Goal: Task Accomplishment & Management: Use online tool/utility

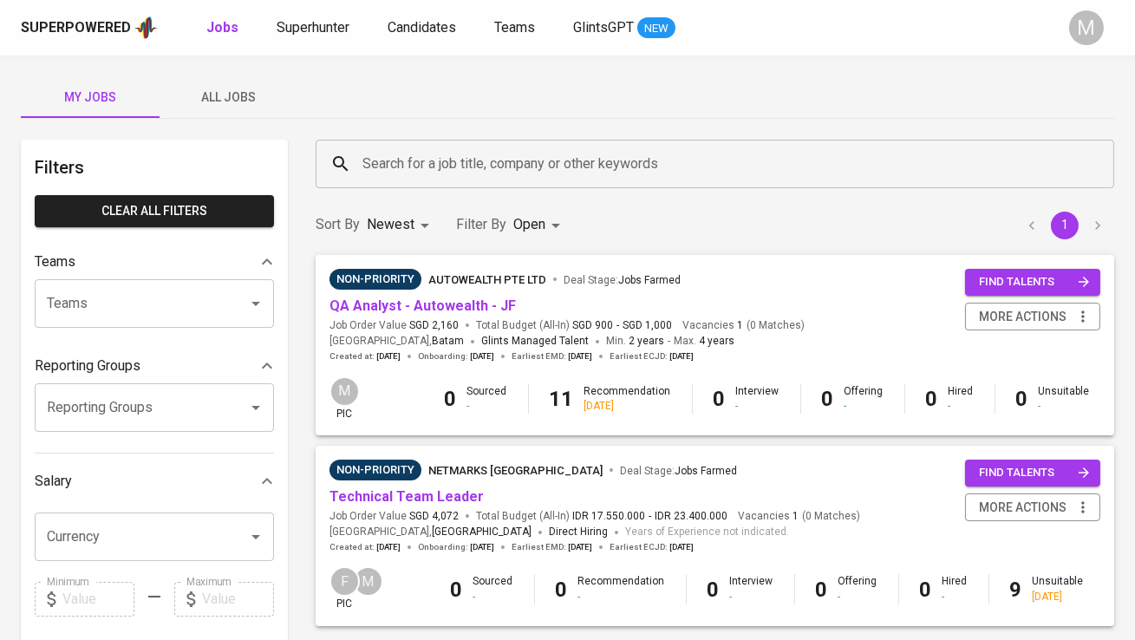
click at [242, 95] on span "All Jobs" at bounding box center [229, 98] width 118 height 22
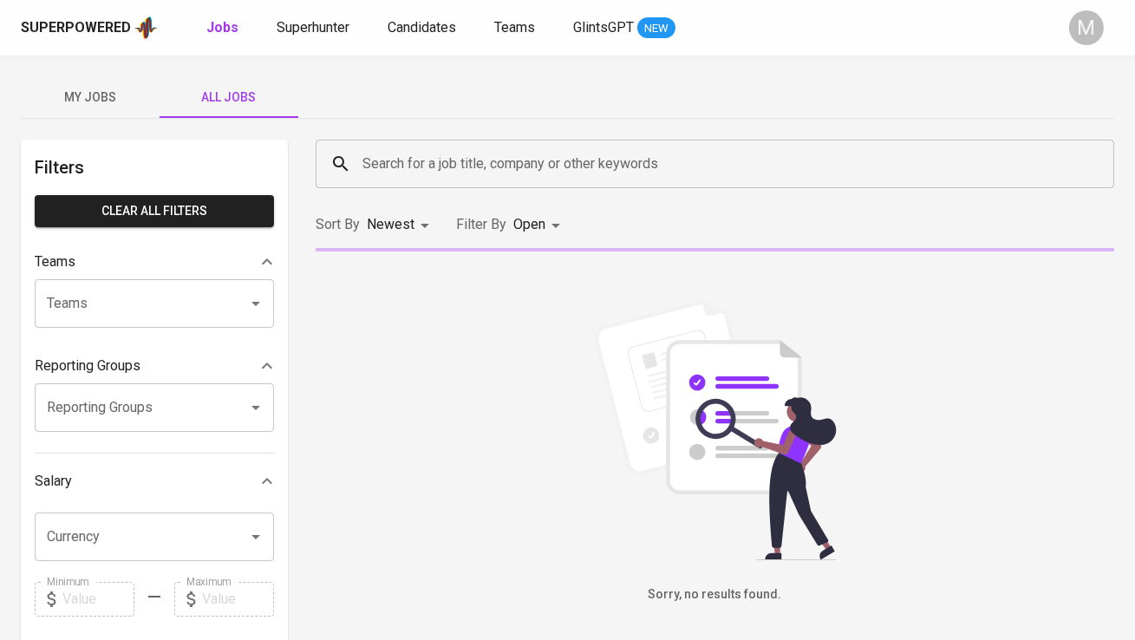
click at [469, 165] on input "Search for a job title, company or other keywords" at bounding box center [719, 163] width 722 height 33
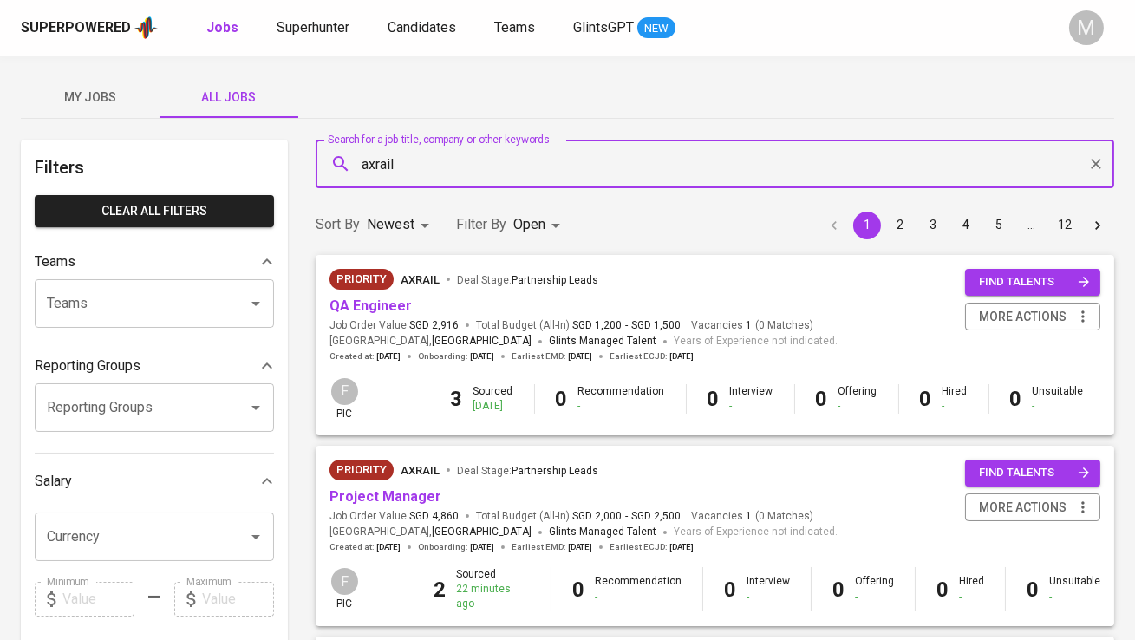
type input "axrail"
click at [405, 304] on link "QA Engineer" at bounding box center [371, 305] width 82 height 16
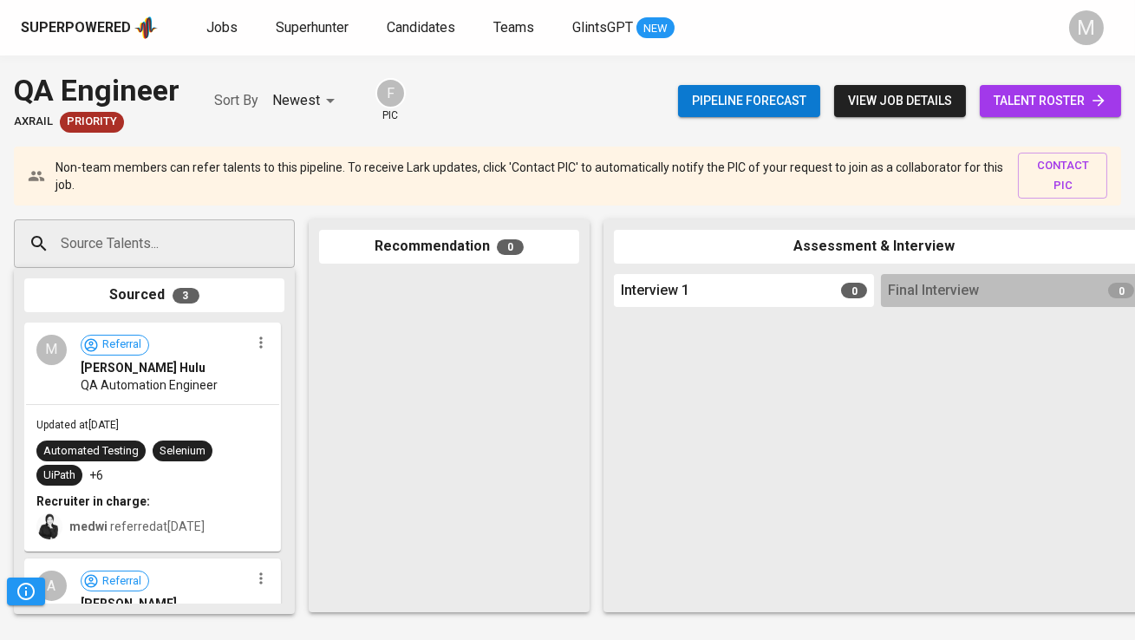
click at [226, 238] on input "Source Talents..." at bounding box center [147, 243] width 182 height 33
type input "a"
paste input "[EMAIL_ADDRESS][DOMAIN_NAME]"
type input "[EMAIL_ADDRESS][DOMAIN_NAME]"
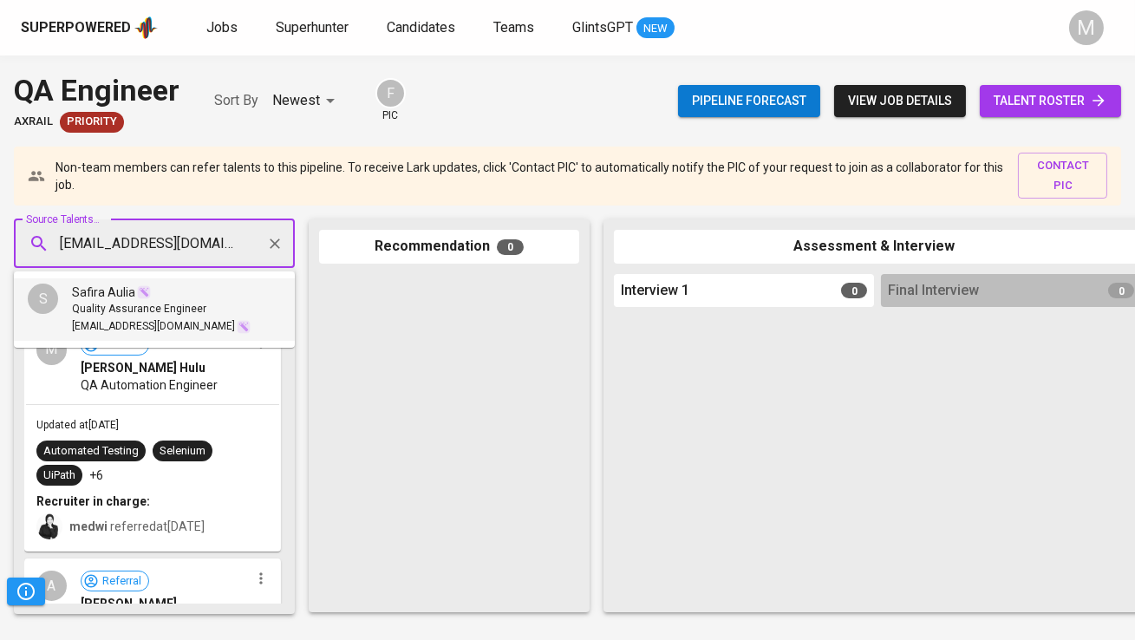
click at [169, 301] on span "Quality Assurance Engineer" at bounding box center [139, 309] width 134 height 17
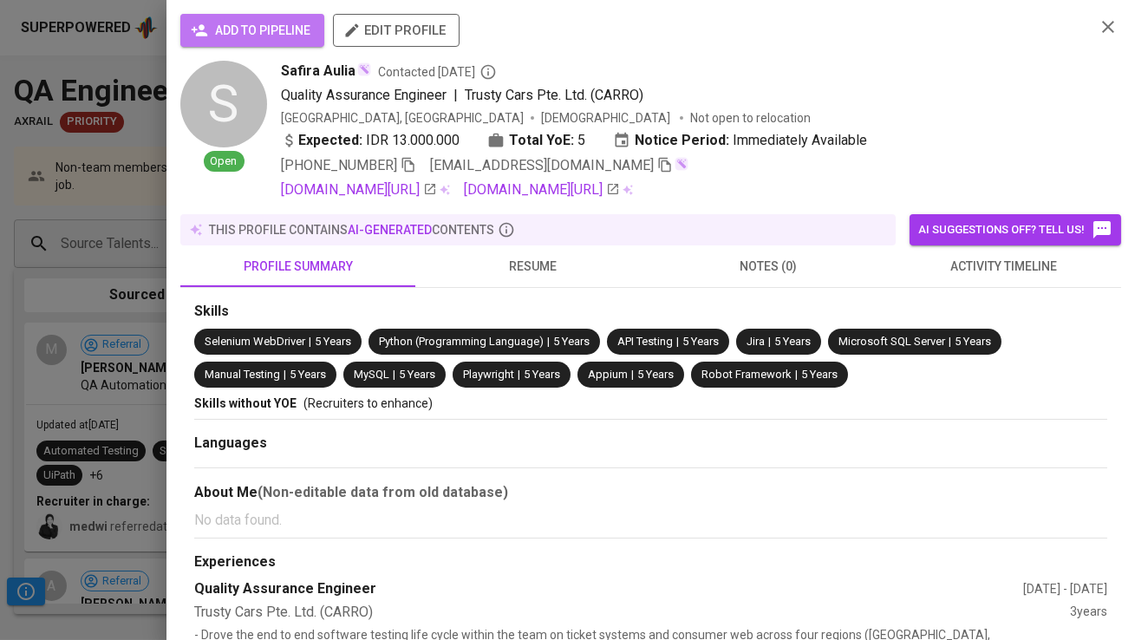
click at [225, 26] on span "add to pipeline" at bounding box center [252, 31] width 116 height 22
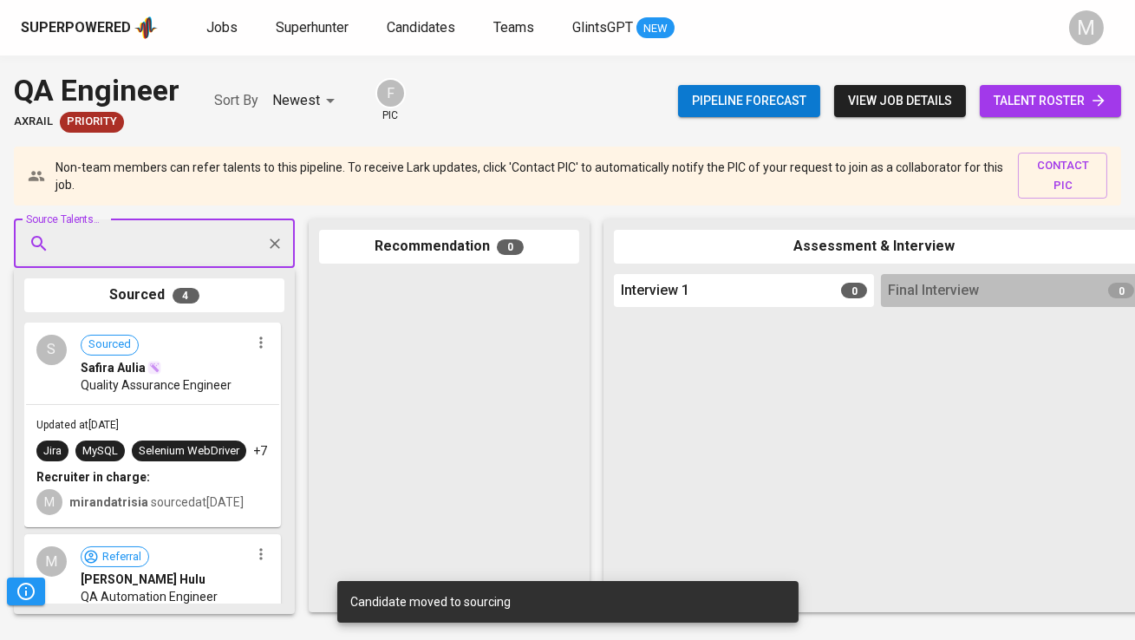
drag, startPoint x: 144, startPoint y: 391, endPoint x: 493, endPoint y: 382, distance: 349.6
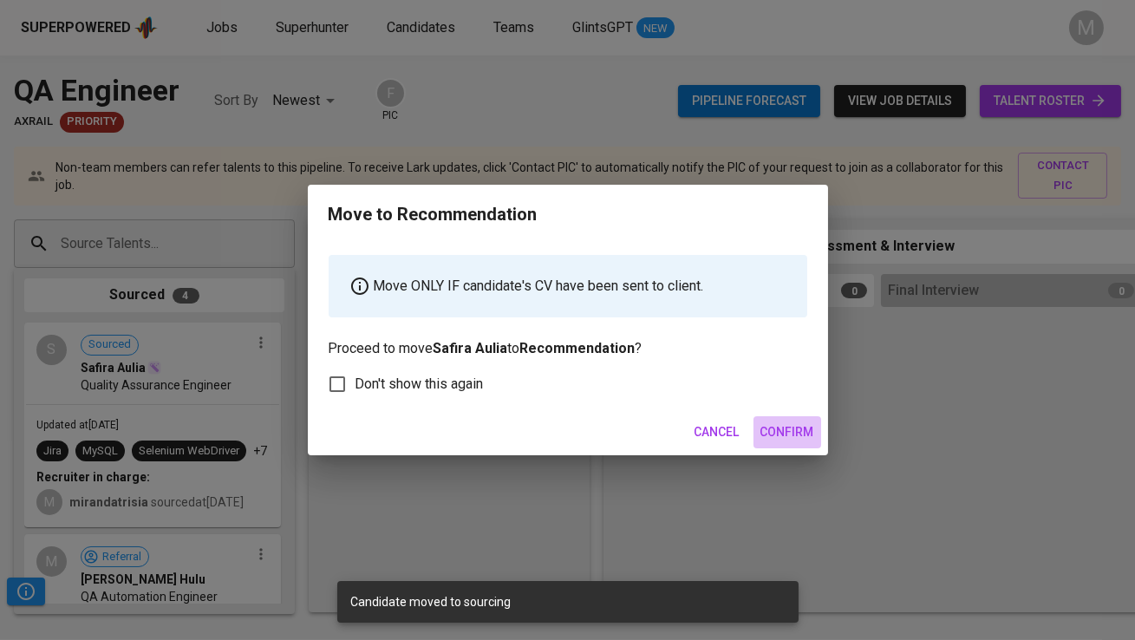
click at [795, 430] on span "Confirm" at bounding box center [787, 432] width 54 height 22
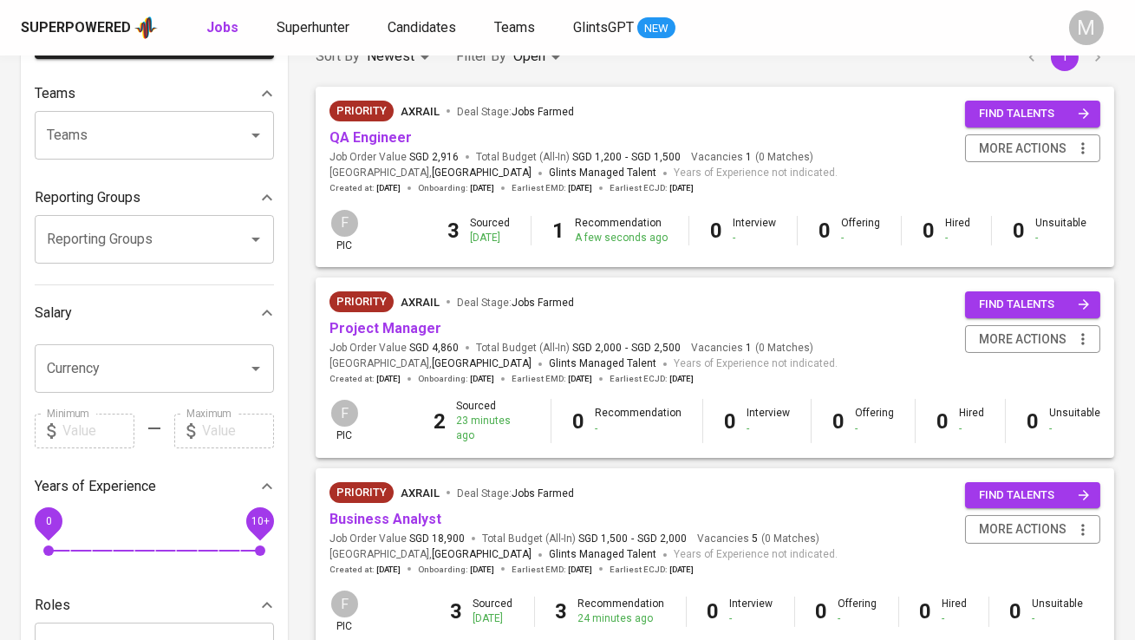
scroll to position [256, 0]
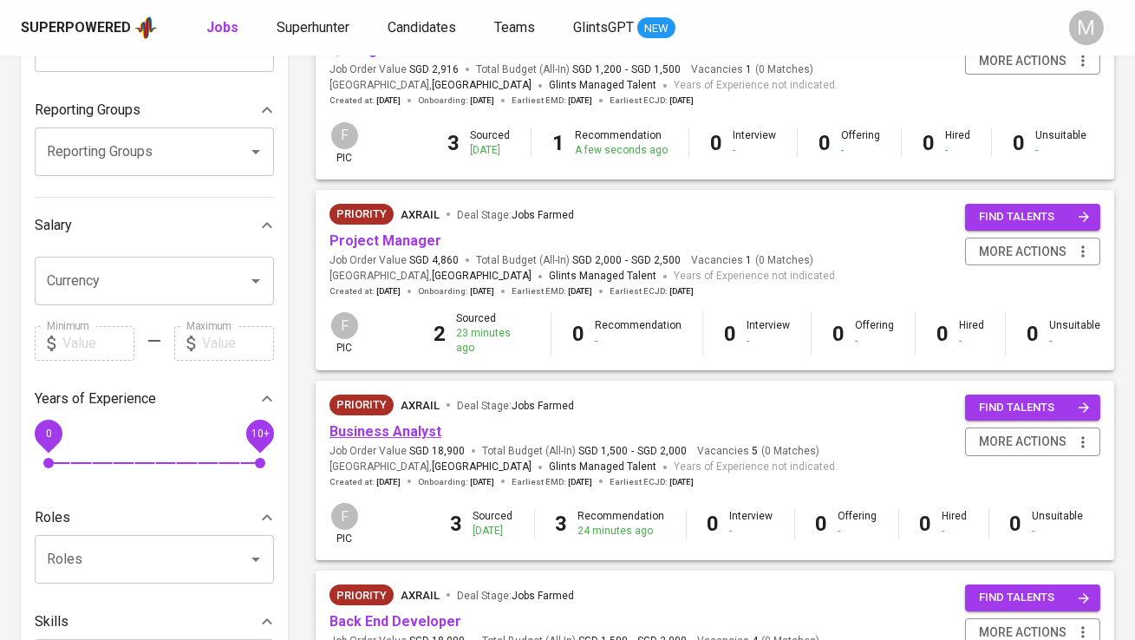
click at [394, 428] on link "Business Analyst" at bounding box center [386, 431] width 112 height 16
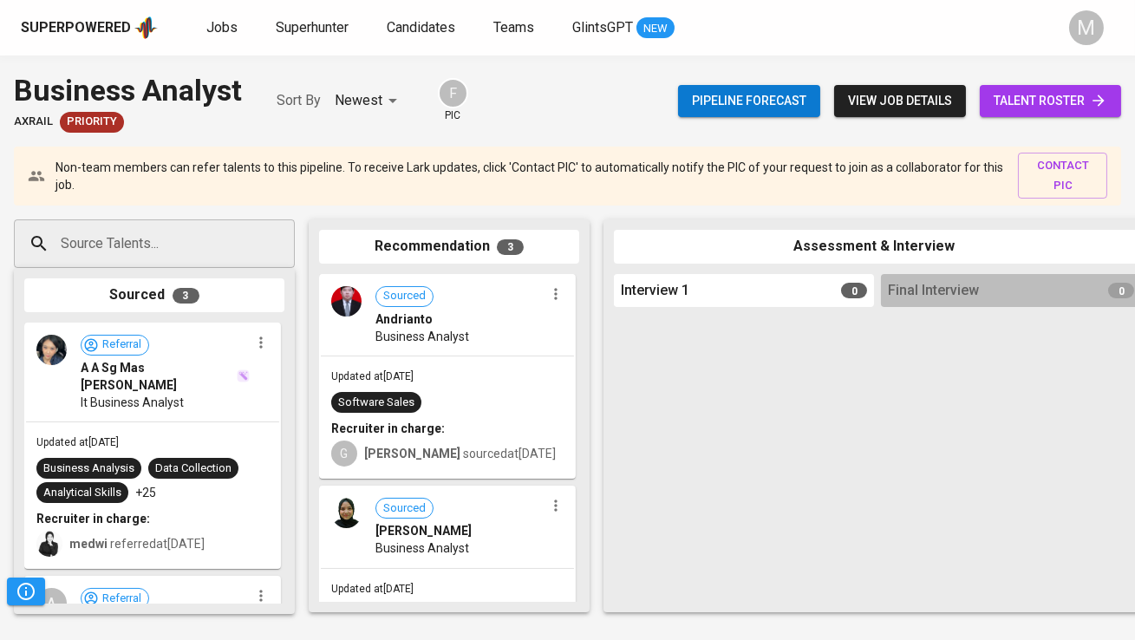
click at [231, 258] on input "Source Talents..." at bounding box center [147, 243] width 182 height 33
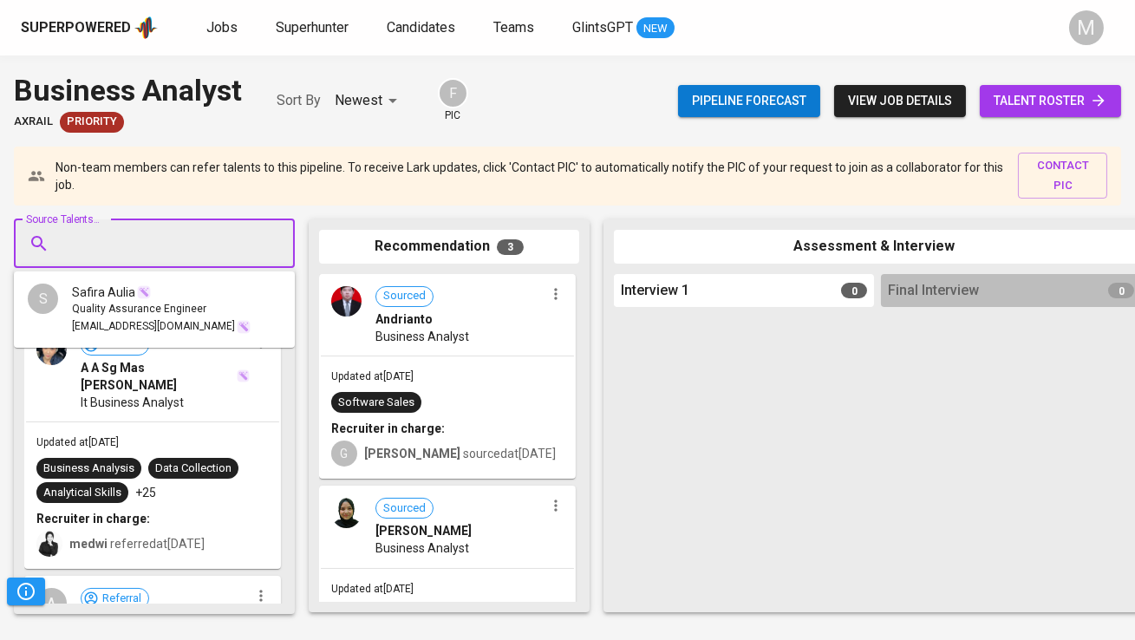
paste input "[EMAIL_ADDRESS][DOMAIN_NAME]"
type input "[EMAIL_ADDRESS][DOMAIN_NAME]"
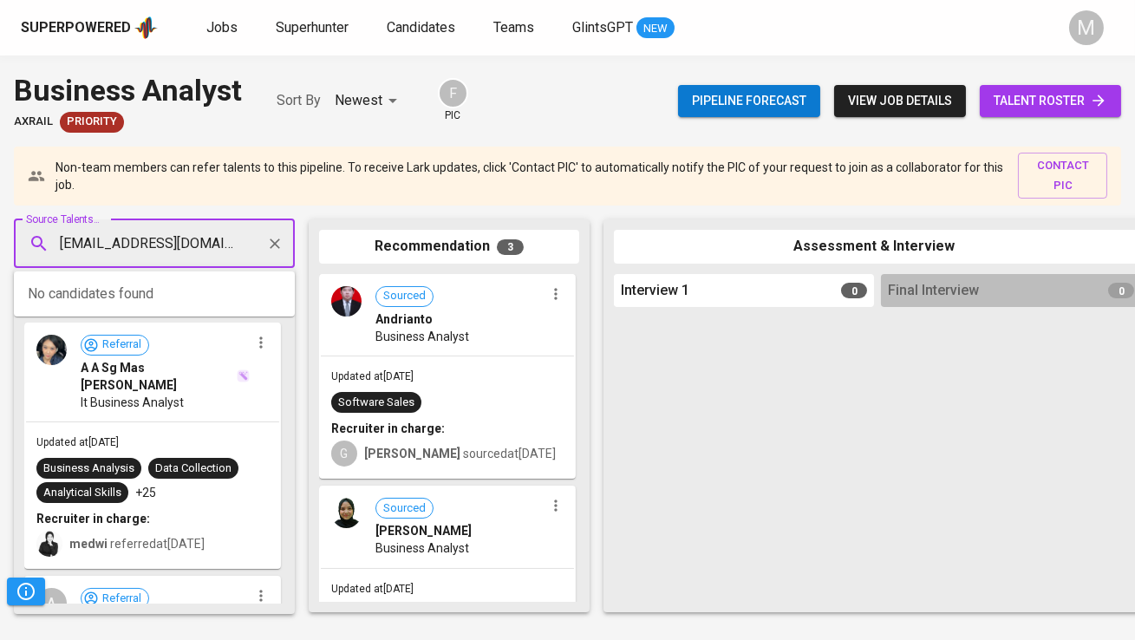
scroll to position [0, 26]
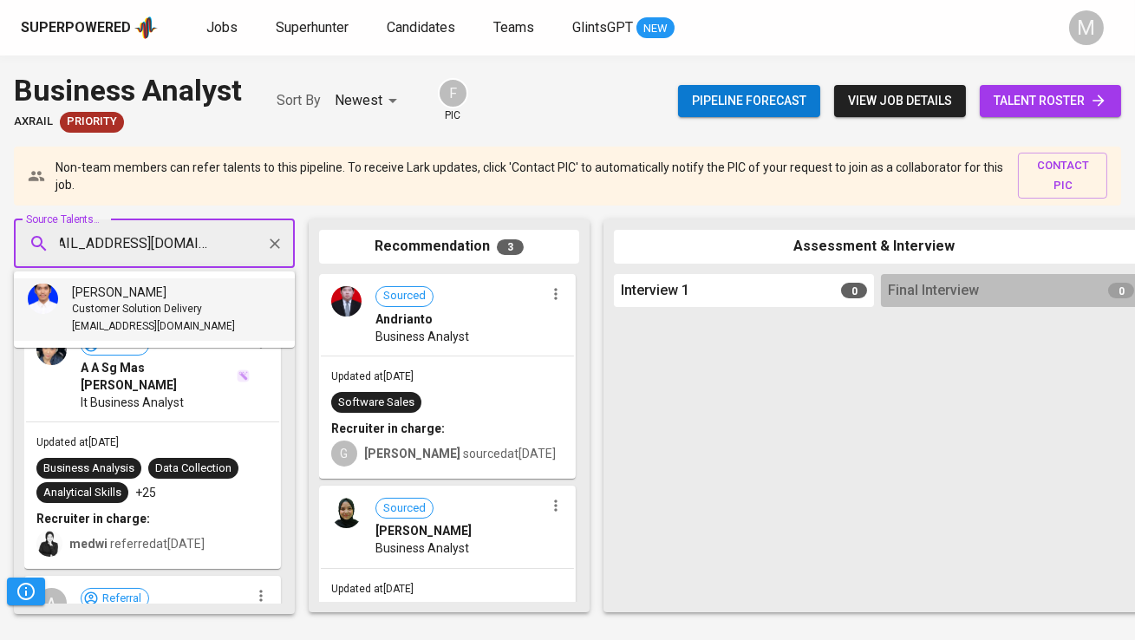
click at [208, 323] on span "[EMAIL_ADDRESS][DOMAIN_NAME]" at bounding box center [153, 326] width 163 height 17
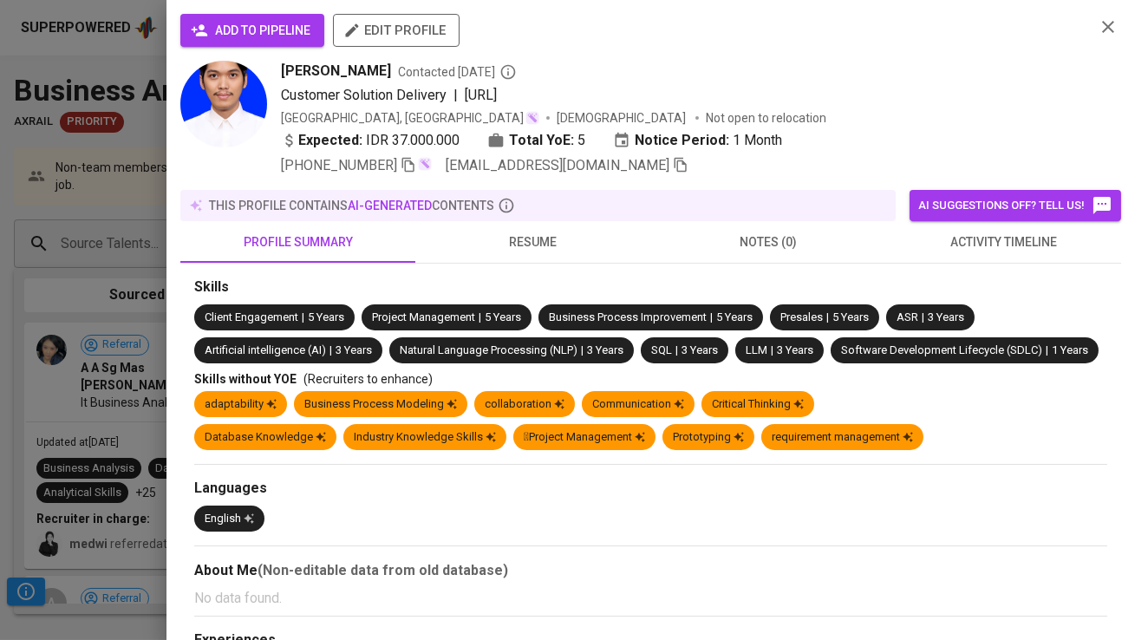
click at [251, 36] on span "add to pipeline" at bounding box center [252, 31] width 116 height 22
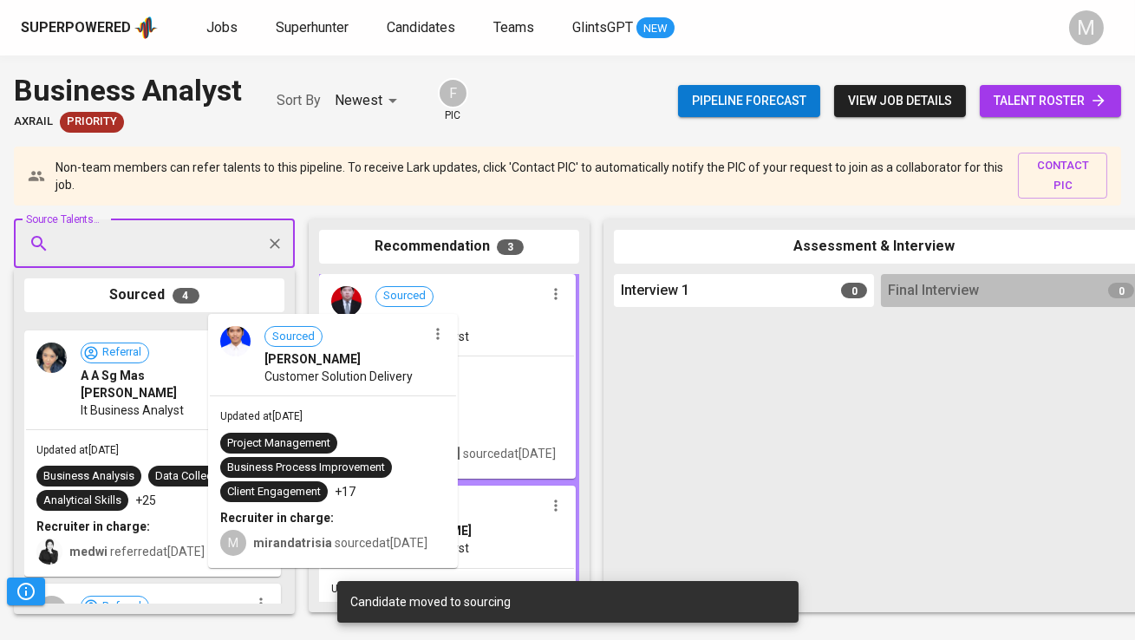
drag, startPoint x: 192, startPoint y: 373, endPoint x: 436, endPoint y: 362, distance: 244.8
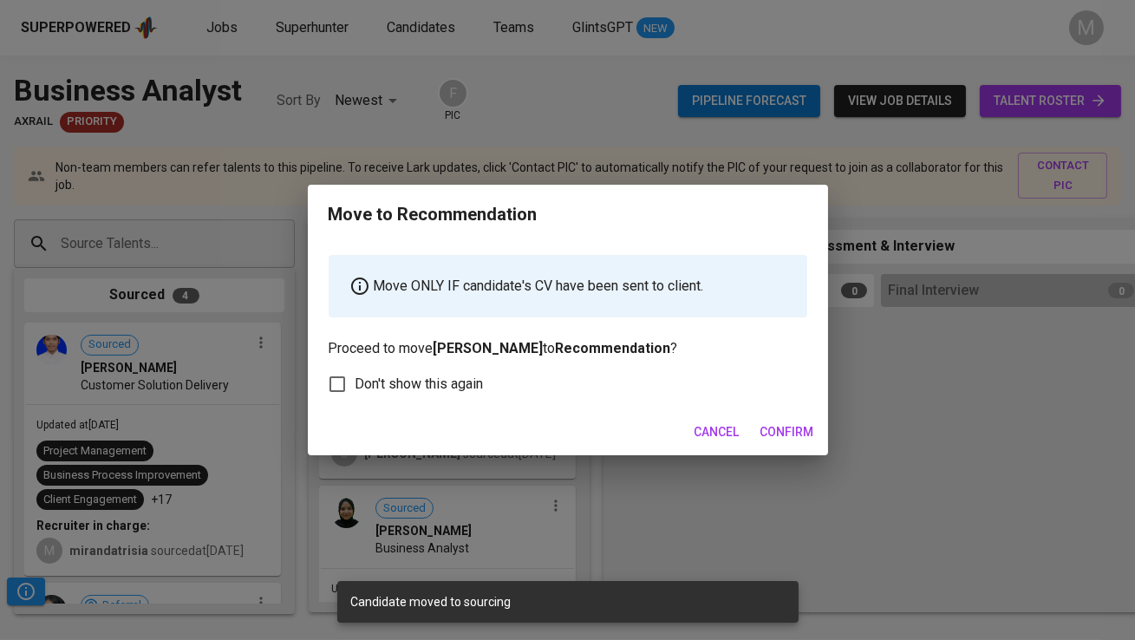
click at [809, 427] on span "Confirm" at bounding box center [787, 432] width 54 height 22
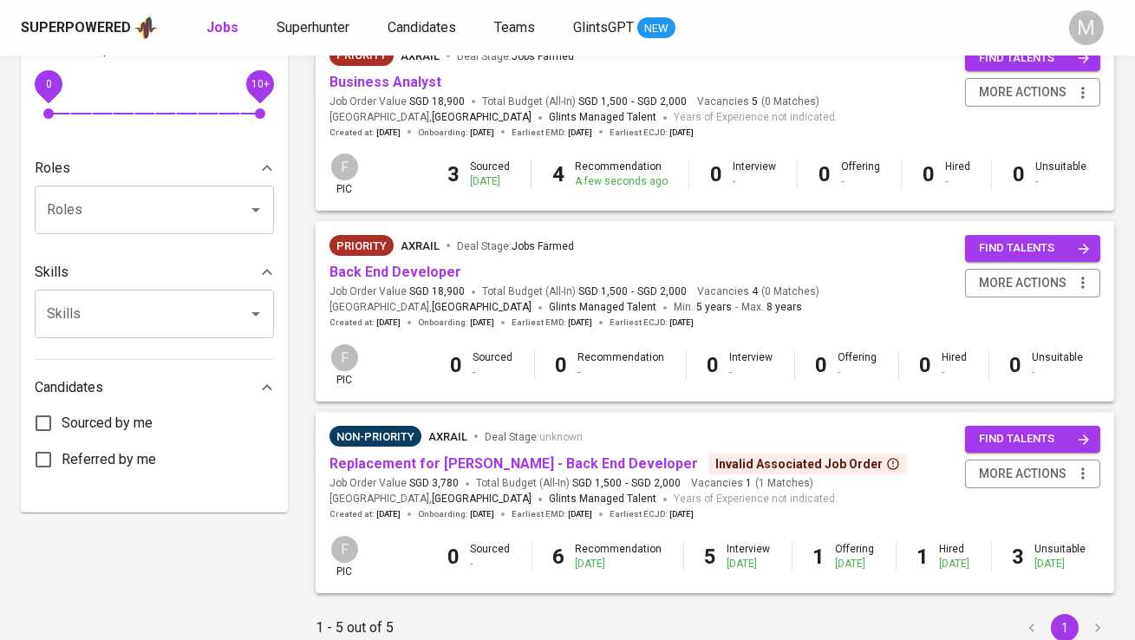
scroll to position [608, 0]
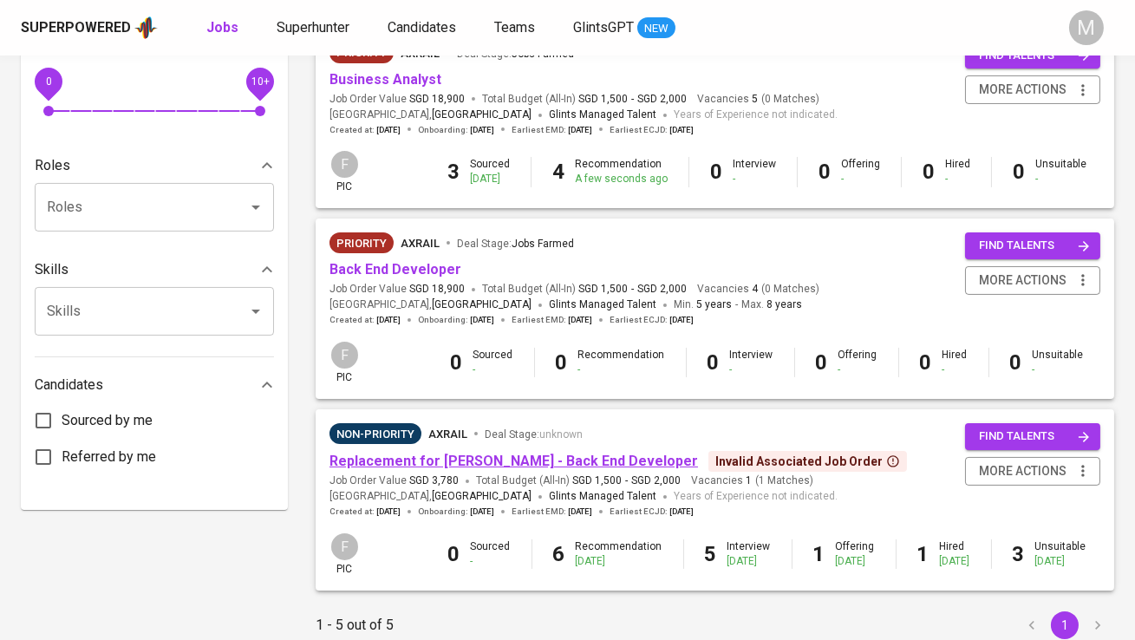
click at [468, 463] on link "Replacement for [PERSON_NAME] - Back End Developer" at bounding box center [514, 461] width 369 height 16
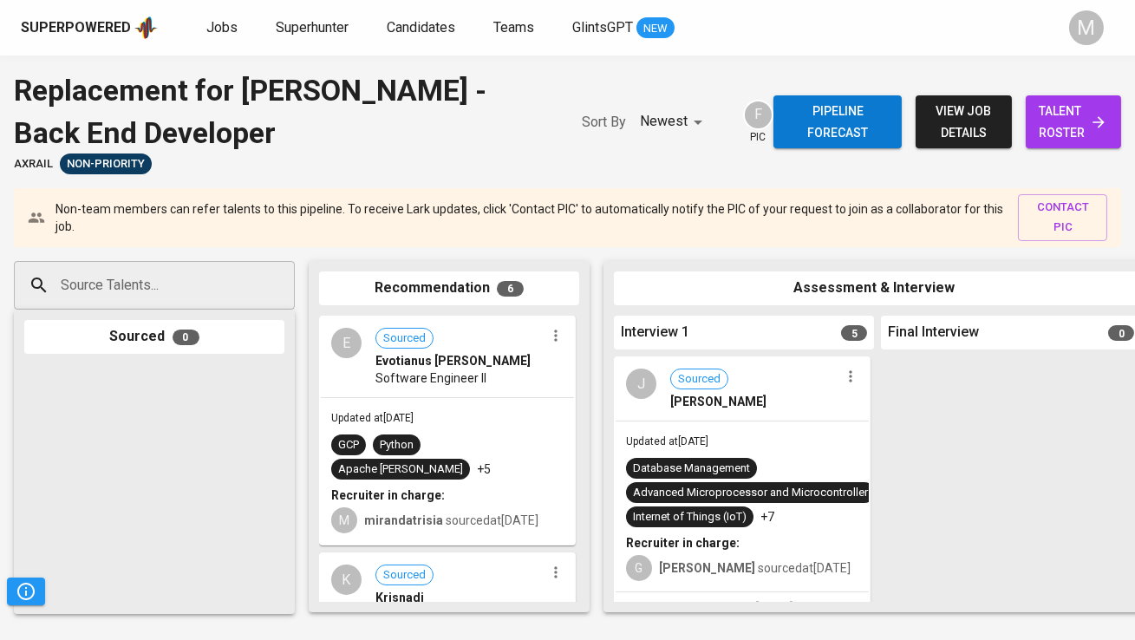
click at [551, 341] on icon "button" at bounding box center [555, 335] width 17 height 17
click at [594, 386] on li "Undo Recommendation" at bounding box center [616, 393] width 156 height 26
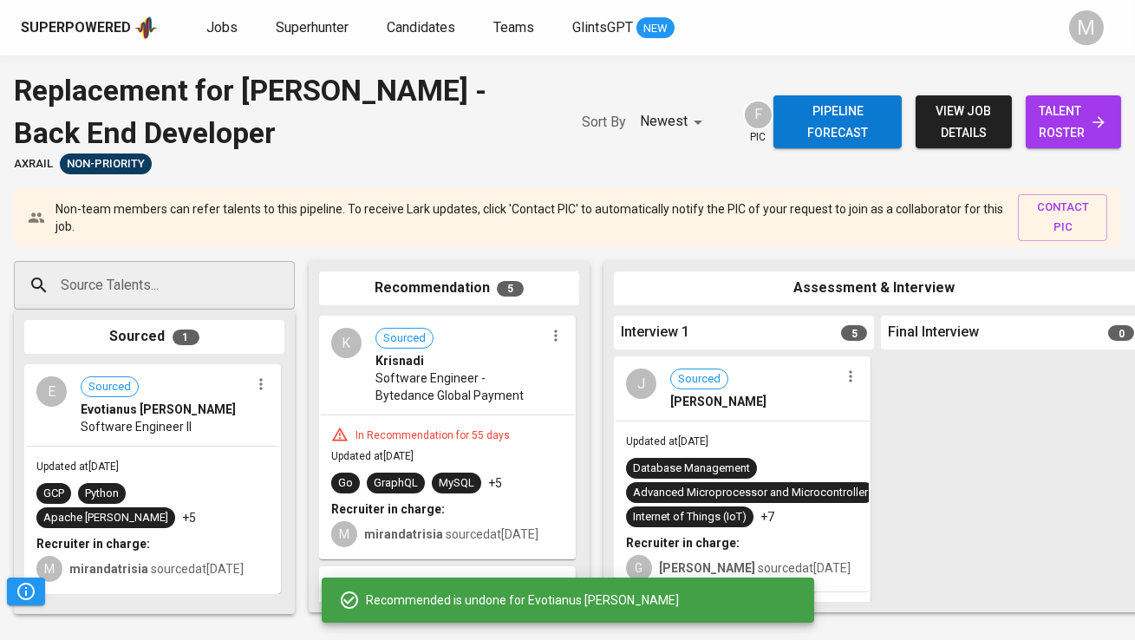
click at [260, 384] on icon "button" at bounding box center [260, 383] width 3 height 11
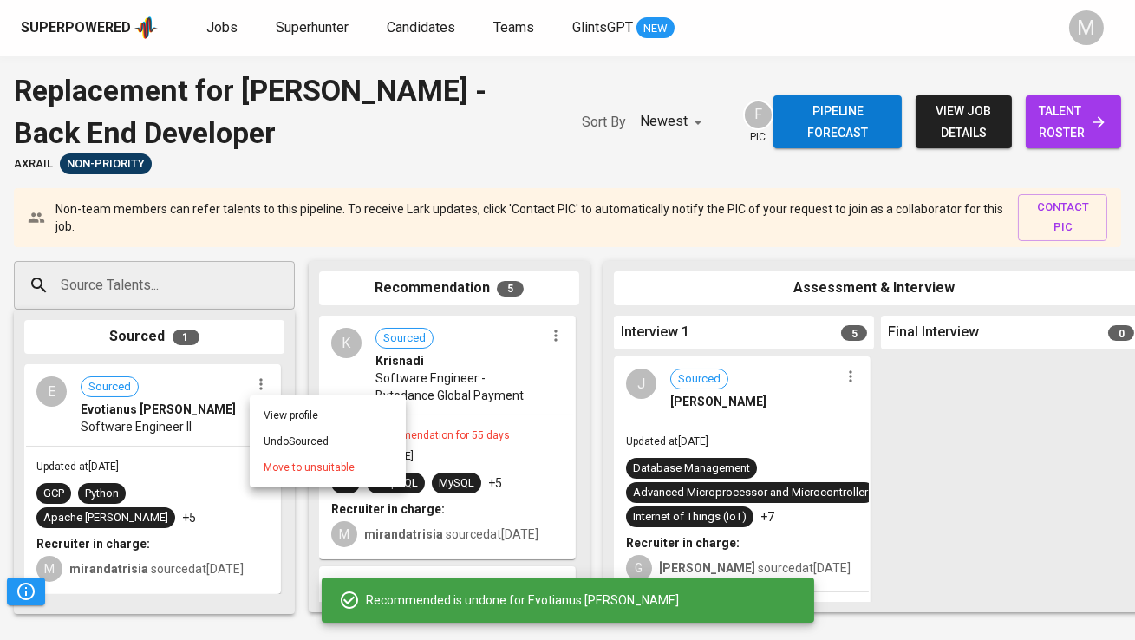
click at [305, 441] on li "Undo Sourced" at bounding box center [328, 441] width 156 height 26
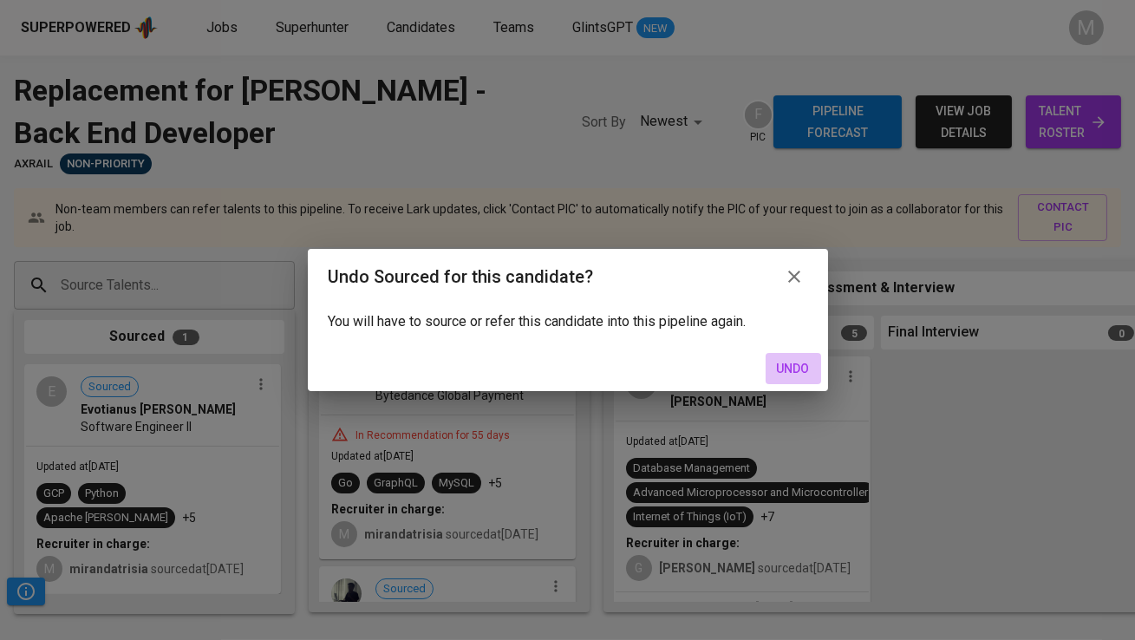
click at [802, 369] on span "Undo" at bounding box center [794, 369] width 42 height 22
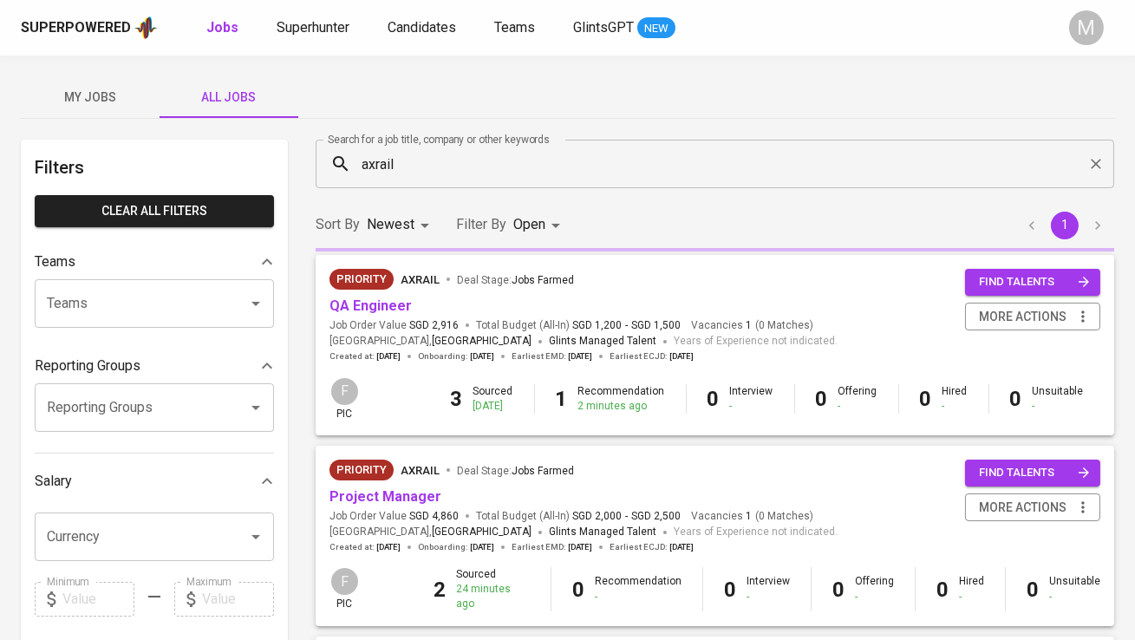
scroll to position [608, 0]
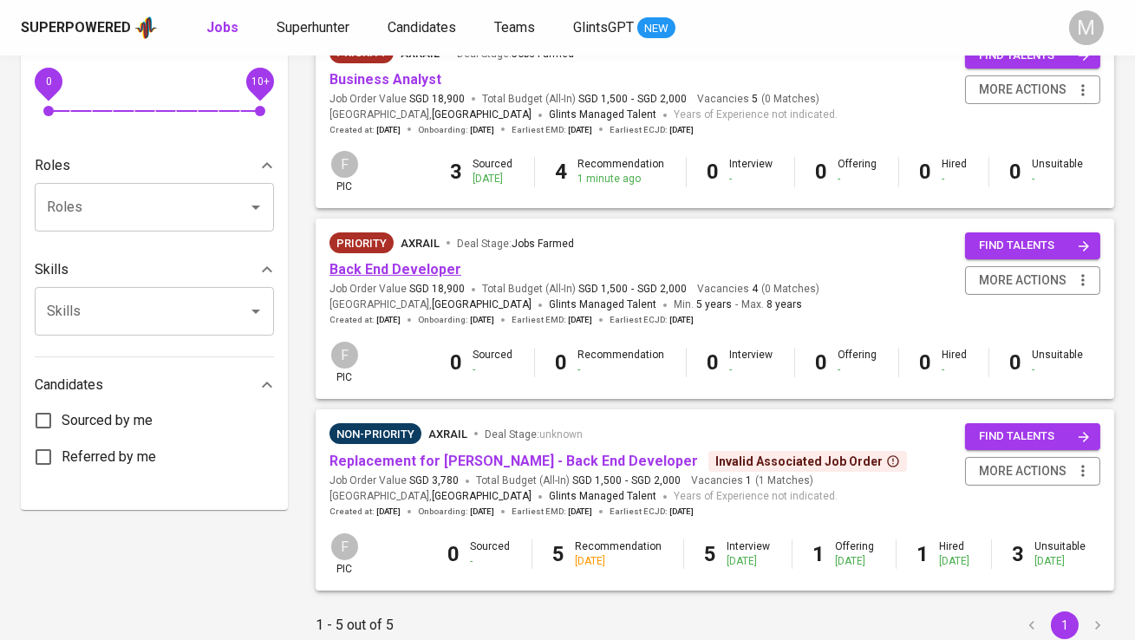
click at [423, 270] on link "Back End Developer" at bounding box center [396, 269] width 132 height 16
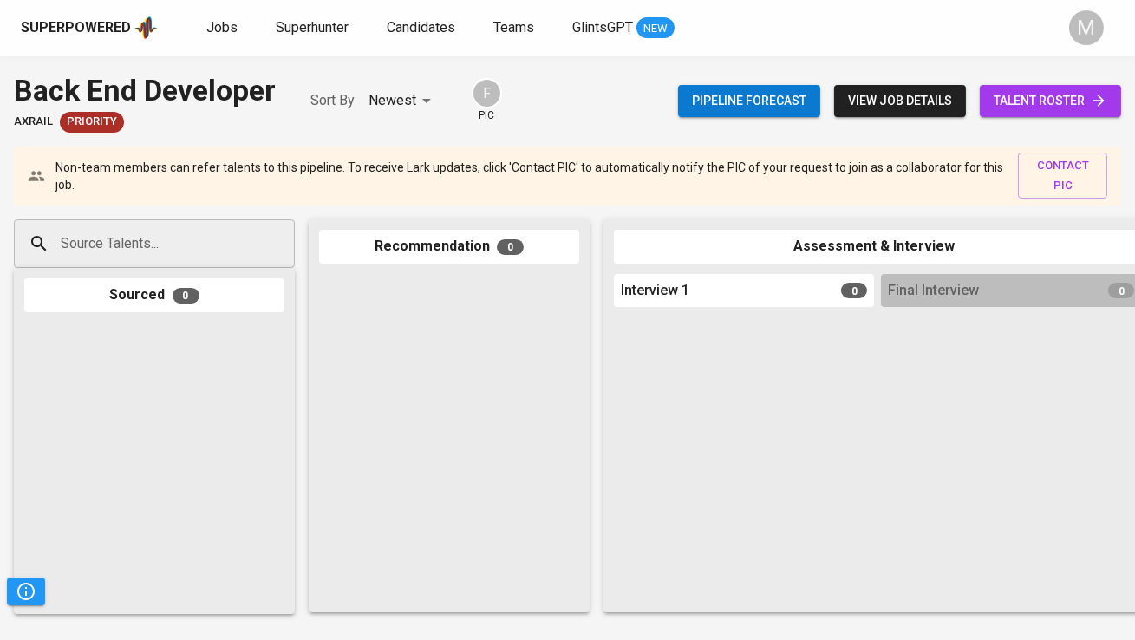
click at [163, 257] on input "Source Talents..." at bounding box center [147, 243] width 182 height 33
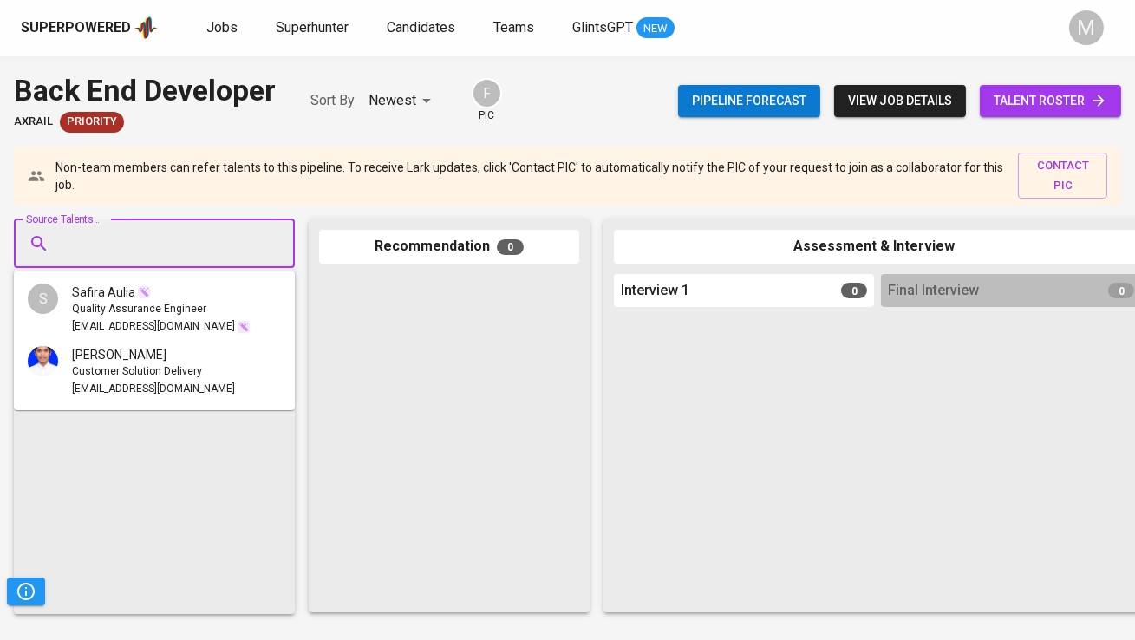
paste input "[EMAIL_ADDRESS][DOMAIN_NAME]"
type input "[EMAIL_ADDRESS][DOMAIN_NAME]"
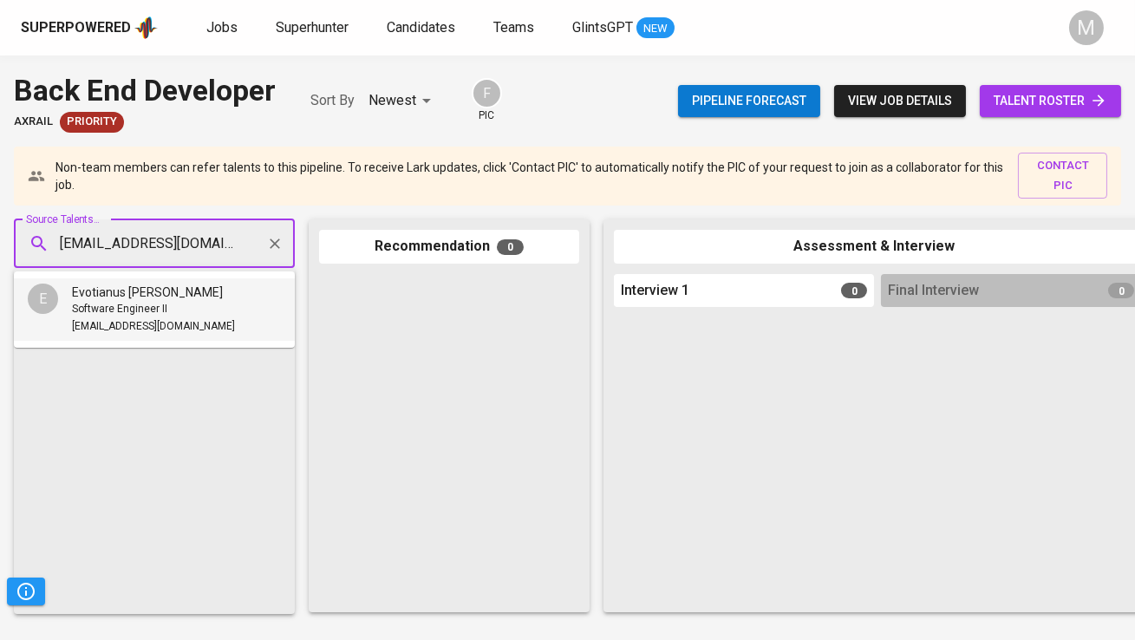
click at [176, 291] on span "Evotianus [PERSON_NAME]" at bounding box center [147, 292] width 151 height 17
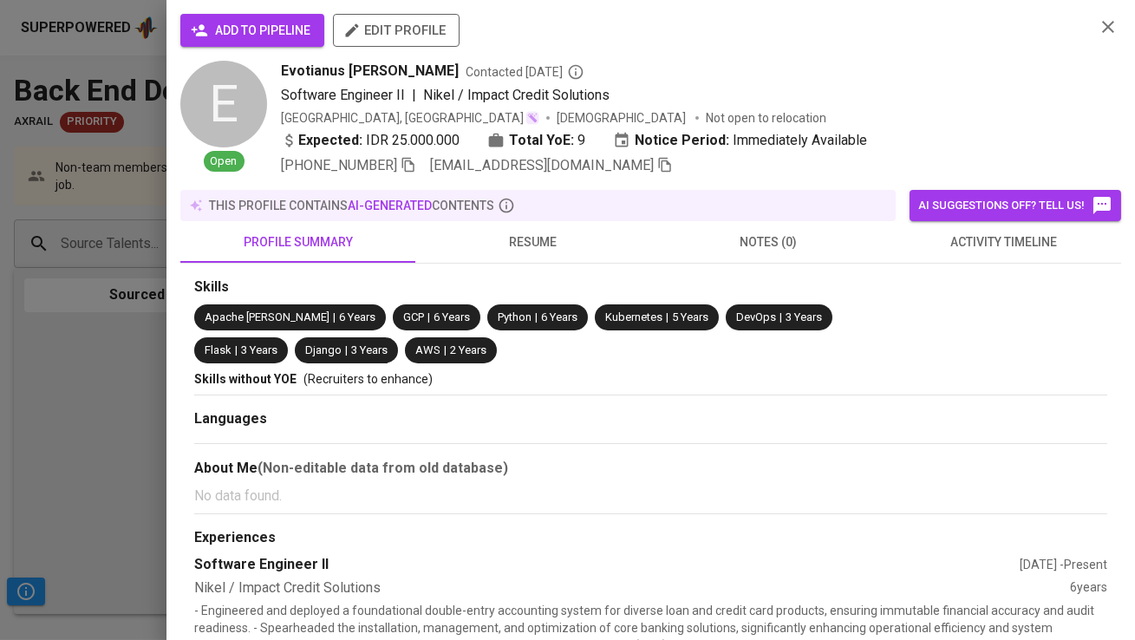
click at [246, 46] on button "add to pipeline" at bounding box center [252, 30] width 144 height 33
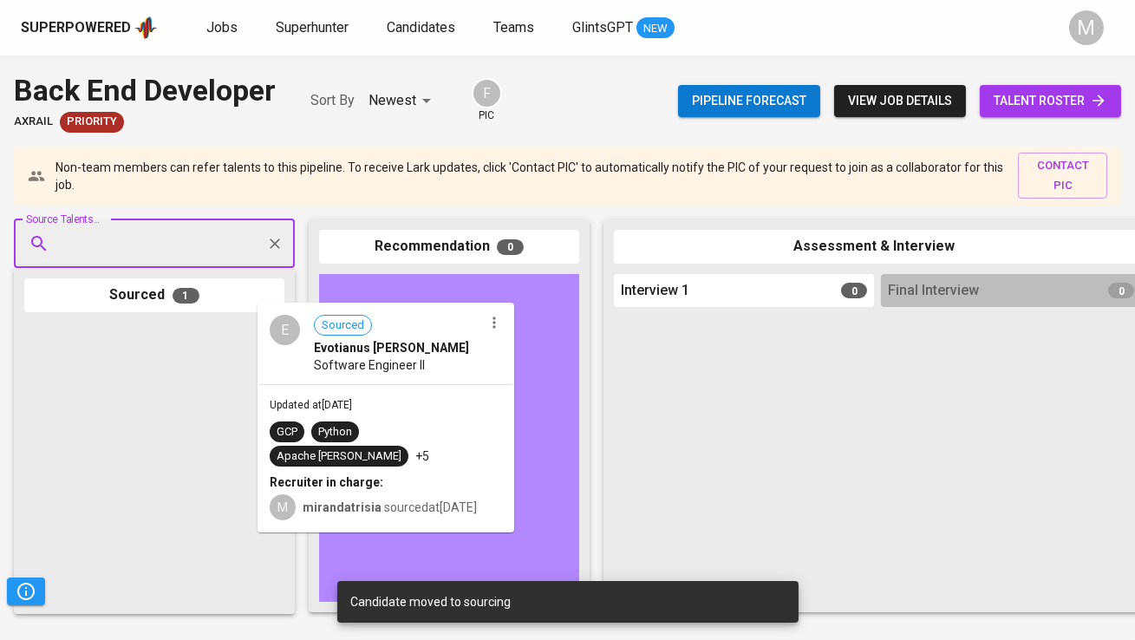
drag, startPoint x: 193, startPoint y: 385, endPoint x: 441, endPoint y: 363, distance: 248.1
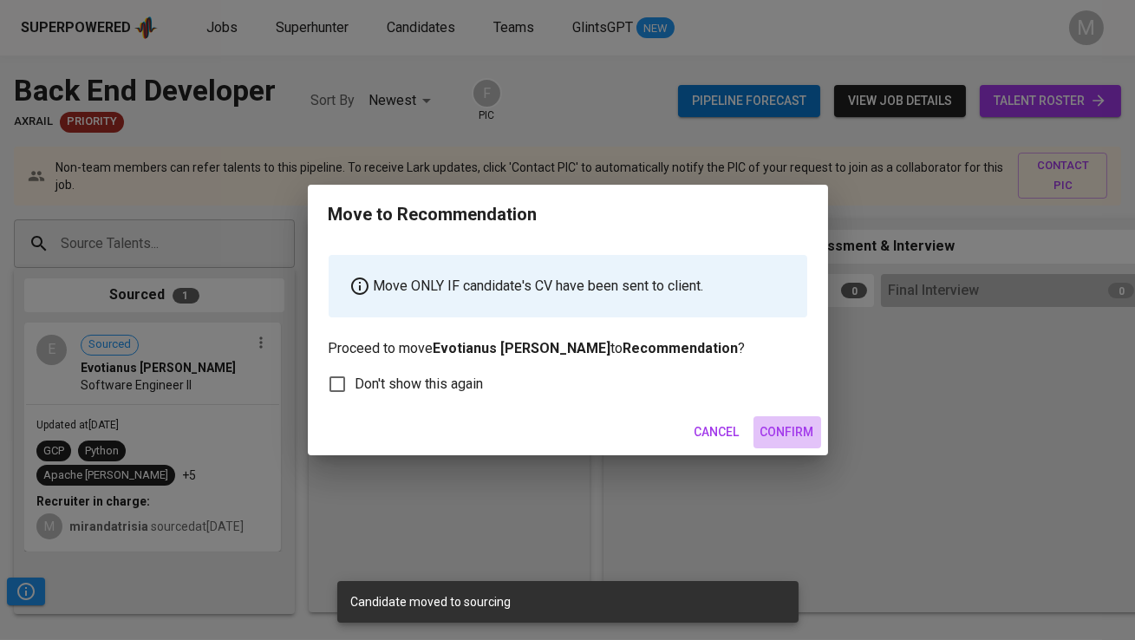
click at [782, 422] on span "Confirm" at bounding box center [787, 432] width 54 height 22
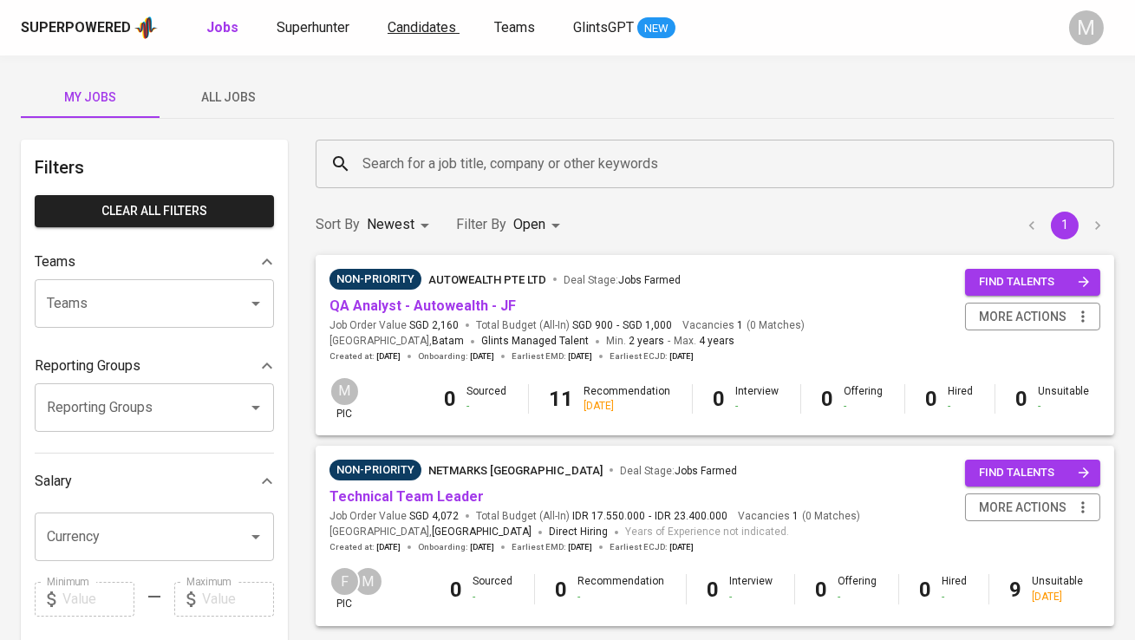
click at [428, 30] on span "Candidates" at bounding box center [422, 27] width 69 height 16
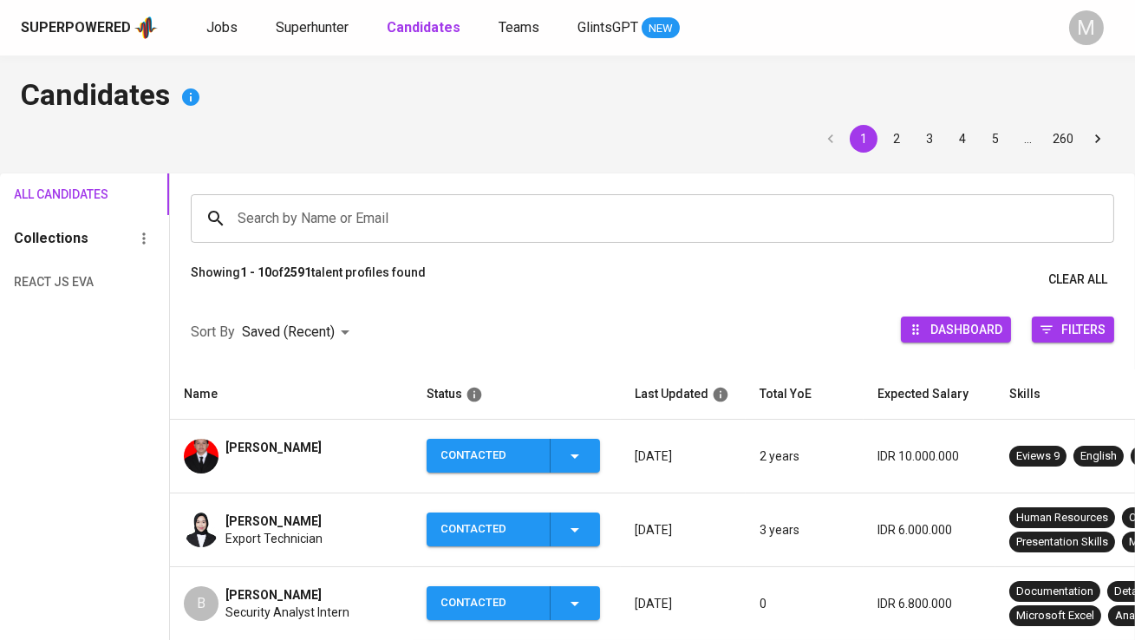
click at [369, 206] on input "Search by Name or Email" at bounding box center [656, 218] width 847 height 33
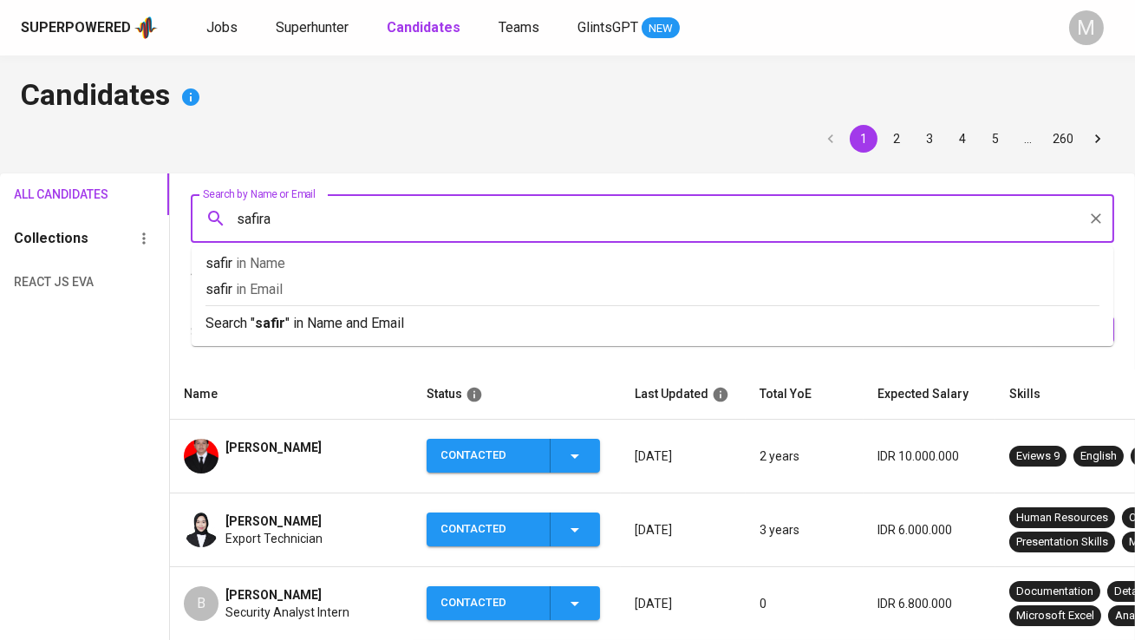
type input "safira"
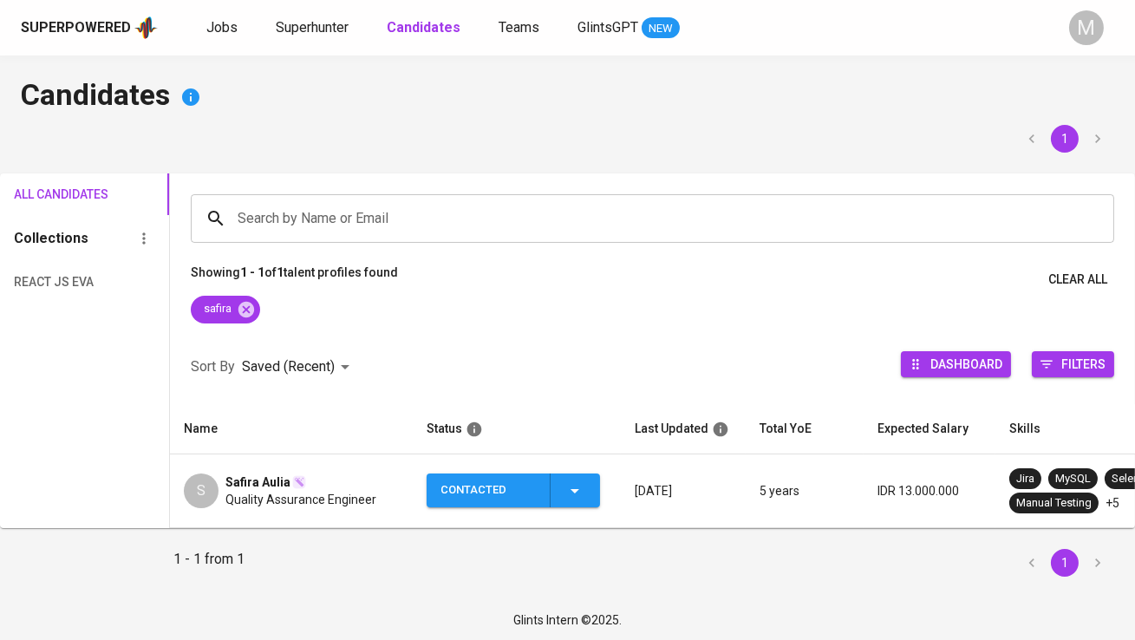
click at [265, 466] on td "S Safira Aulia Quality Assurance Engineer" at bounding box center [291, 491] width 243 height 74
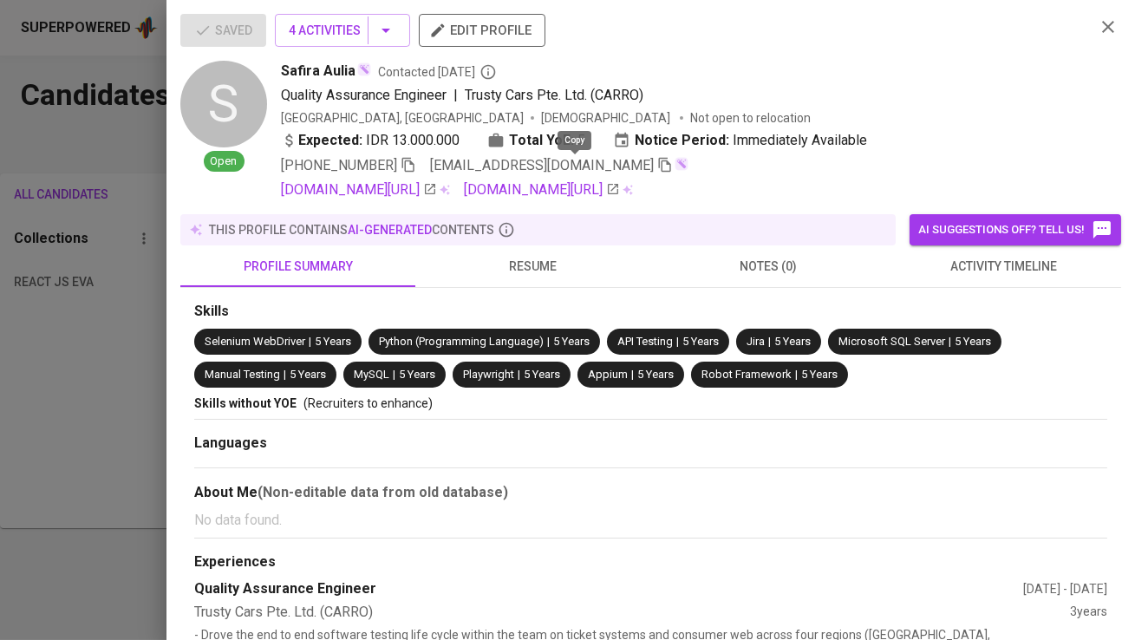
click at [657, 166] on icon "button" at bounding box center [665, 165] width 16 height 16
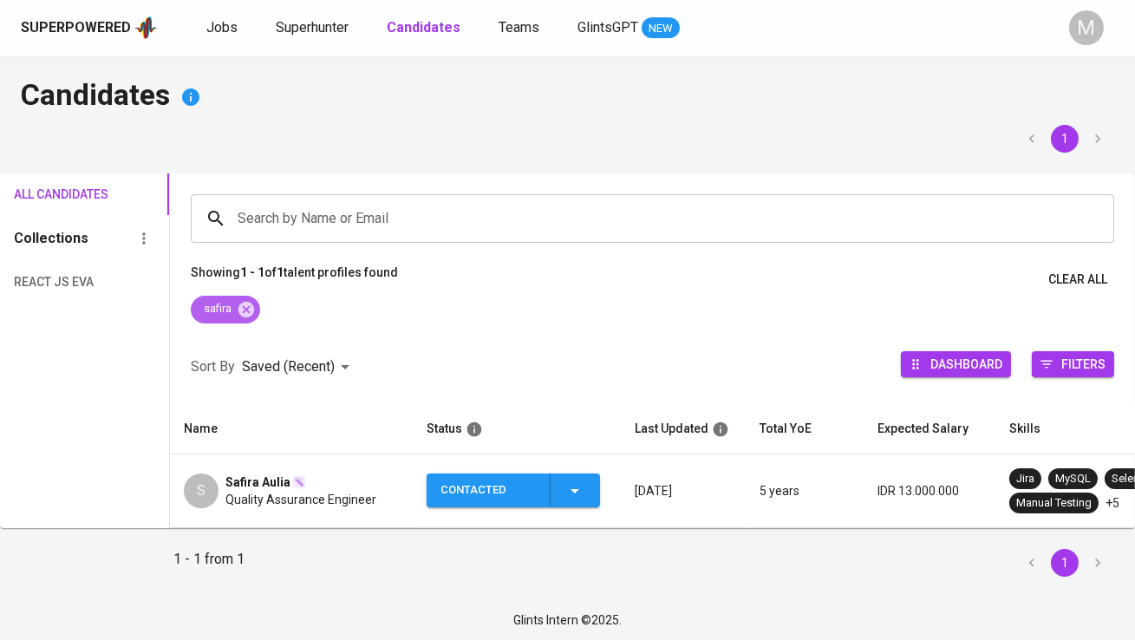
drag, startPoint x: 245, startPoint y: 300, endPoint x: 303, endPoint y: 245, distance: 79.1
click at [245, 300] on icon at bounding box center [246, 309] width 19 height 19
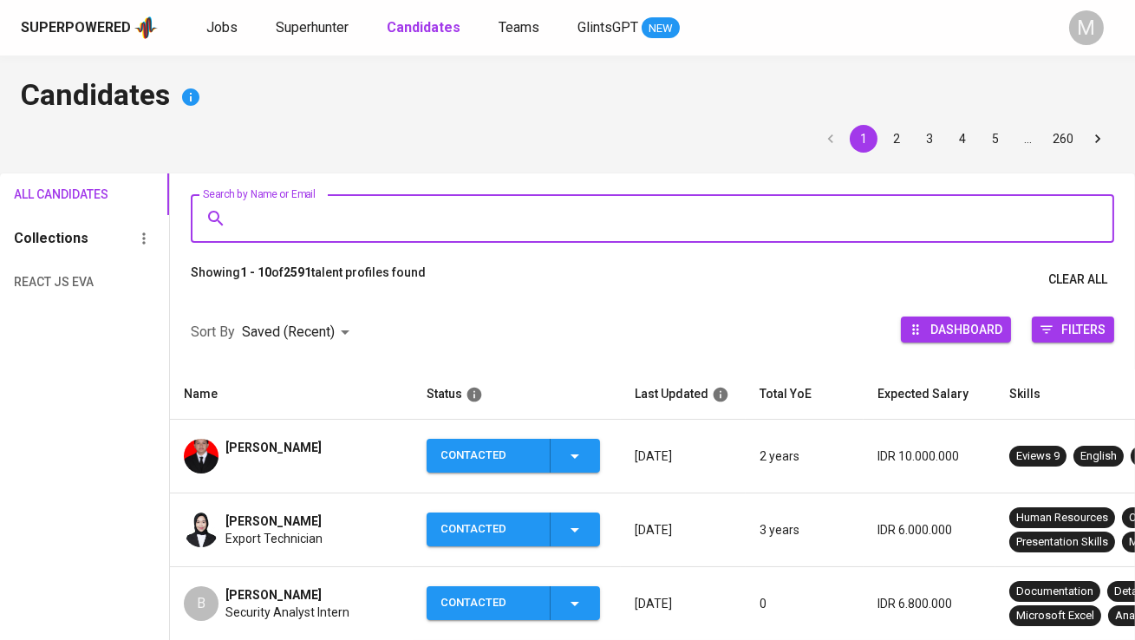
click at [318, 210] on input "Search by Name or Email" at bounding box center [656, 218] width 847 height 33
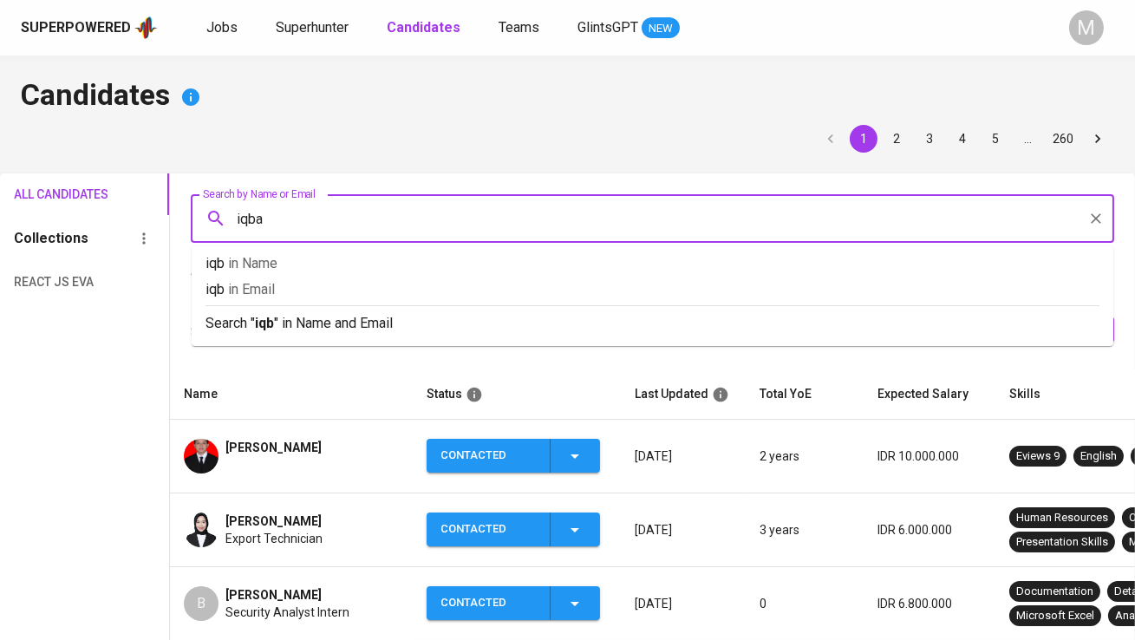
type input "iqbal"
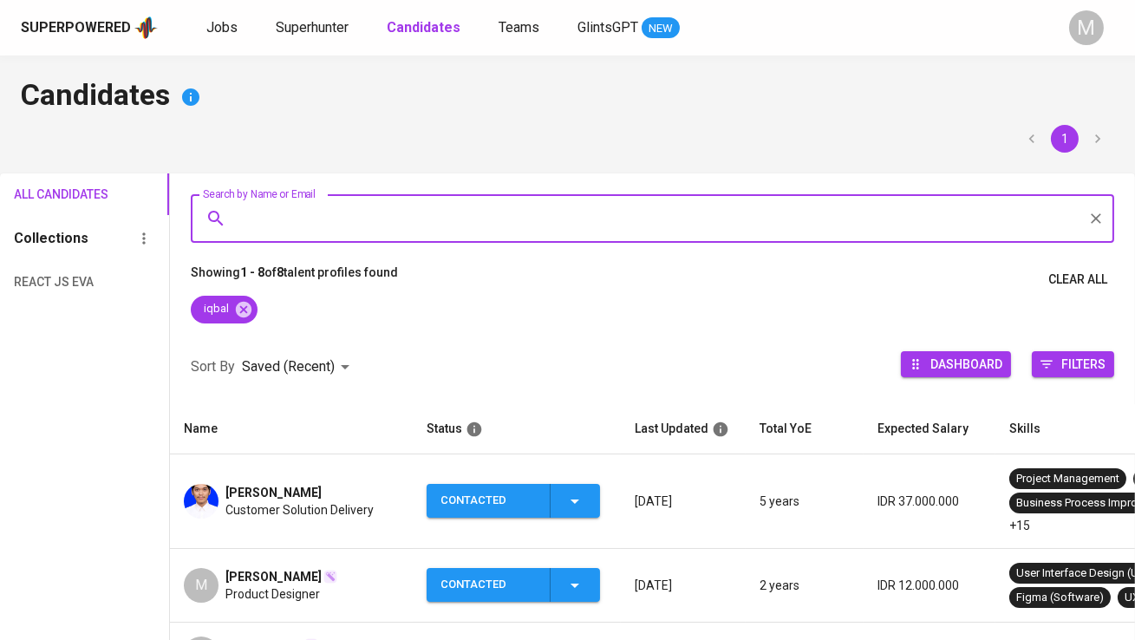
click at [290, 484] on span "[PERSON_NAME]" at bounding box center [273, 492] width 96 height 17
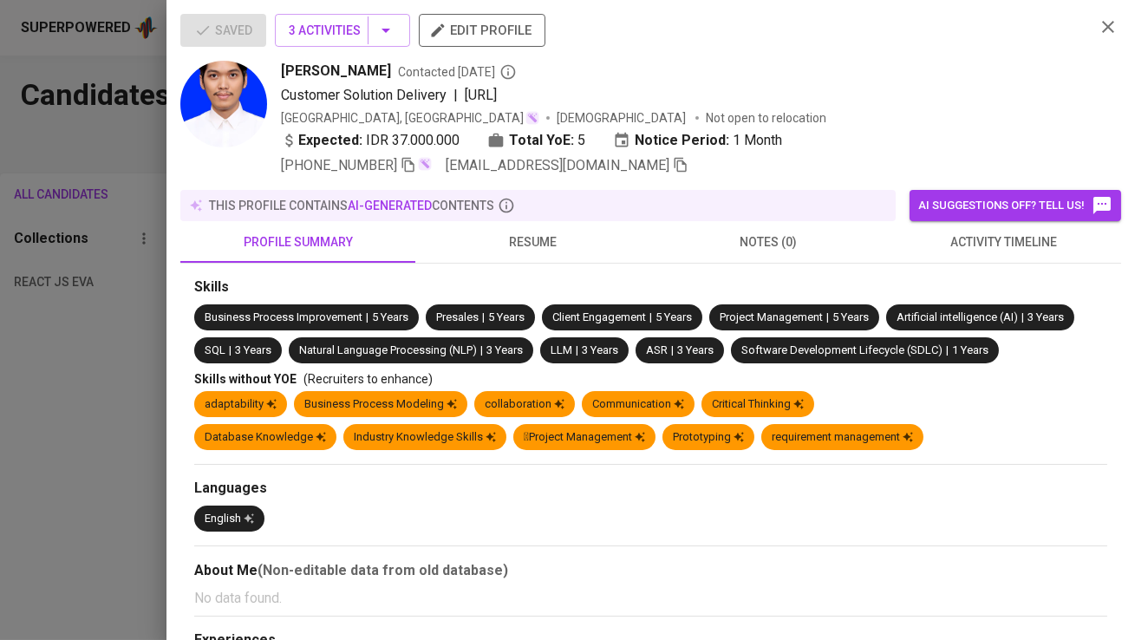
click at [403, 164] on span "[PHONE_NUMBER]" at bounding box center [348, 165] width 135 height 21
click at [673, 160] on icon "button" at bounding box center [681, 165] width 16 height 16
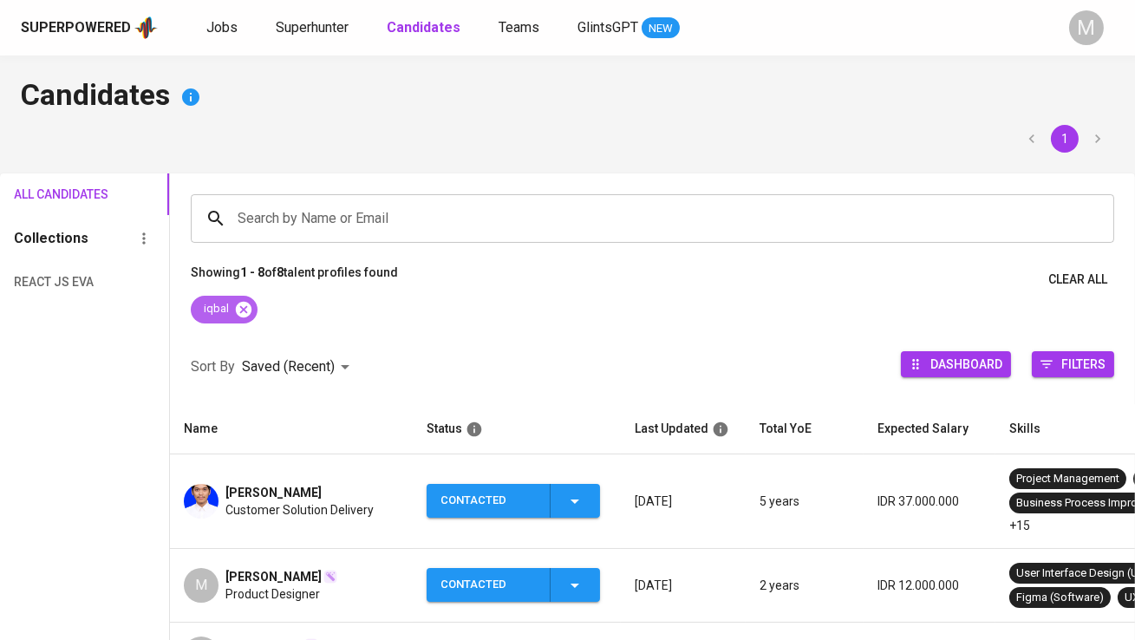
click at [247, 304] on icon at bounding box center [244, 309] width 16 height 16
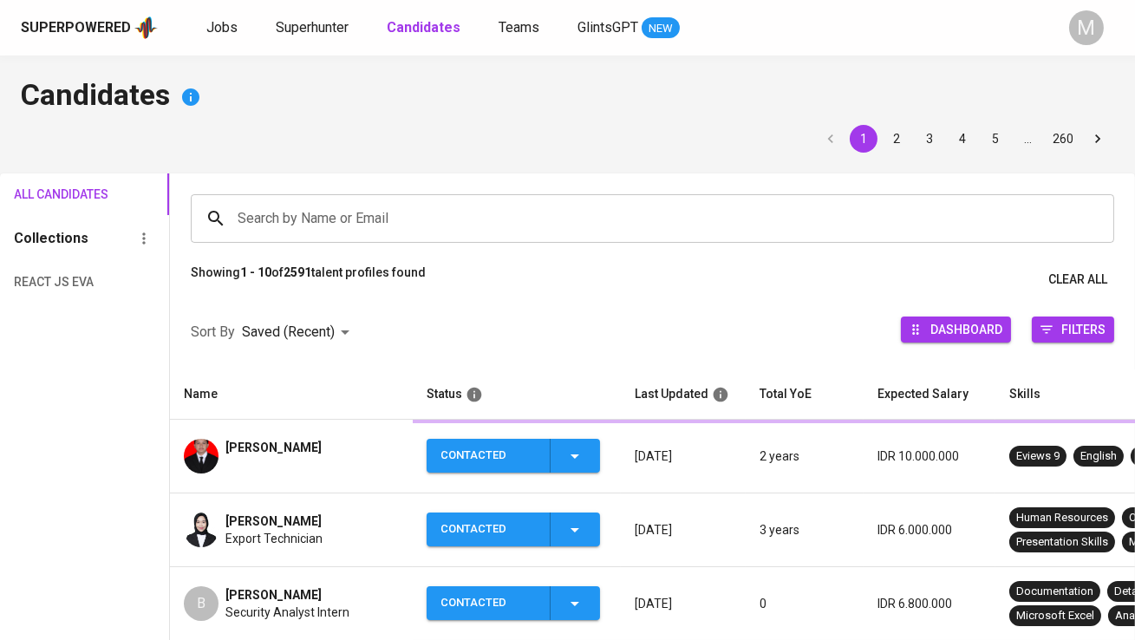
click at [271, 213] on input "Search by Name or Email" at bounding box center [656, 218] width 847 height 33
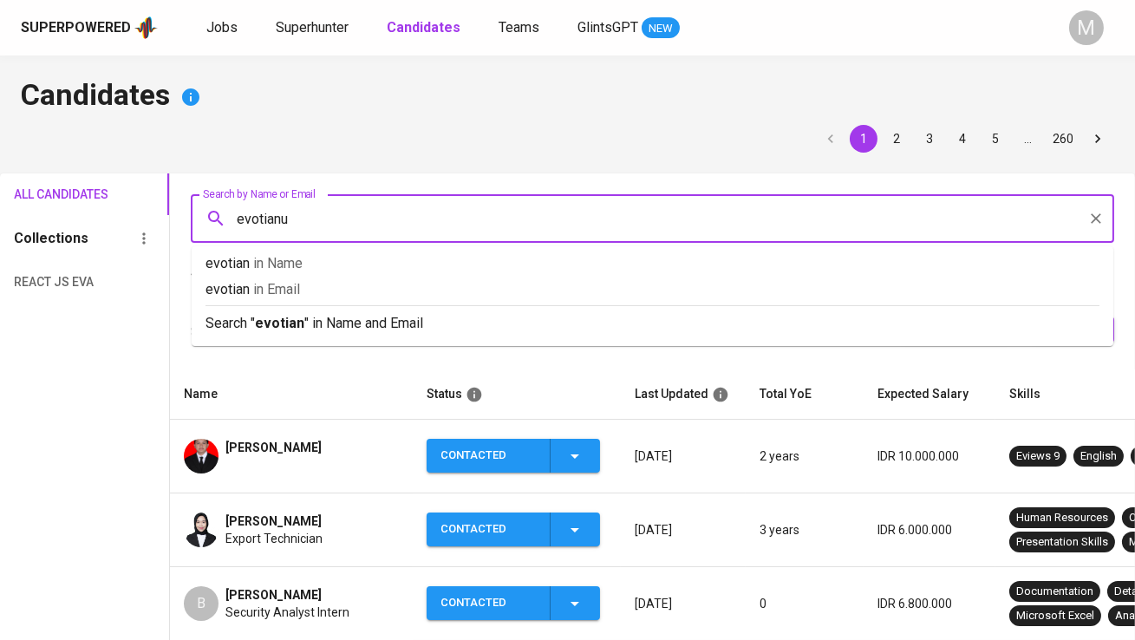
type input "evotianus"
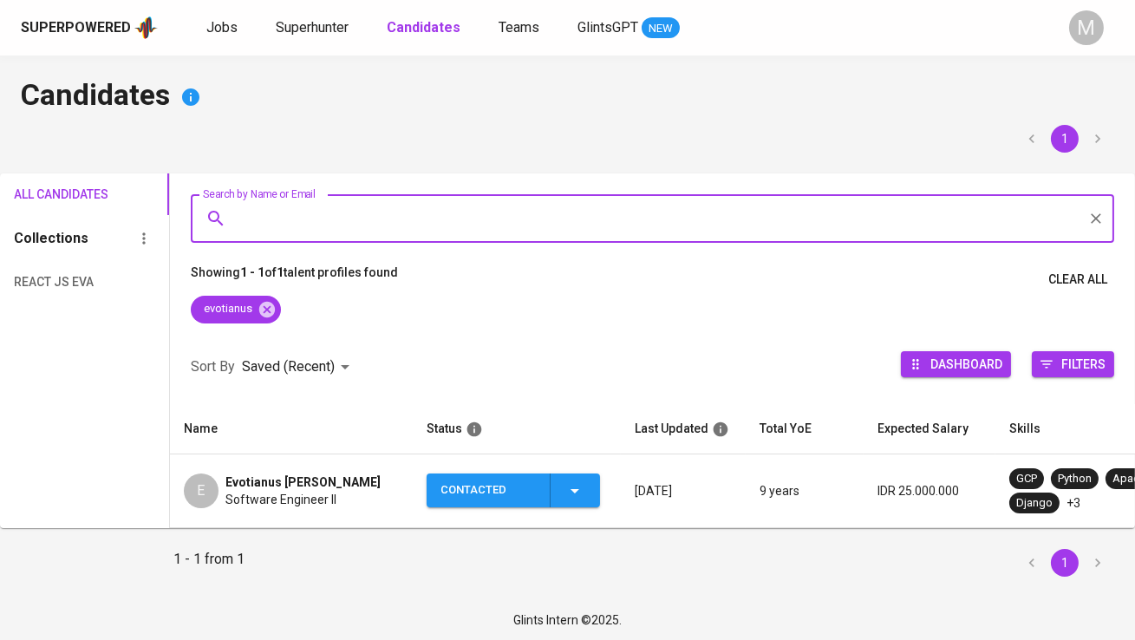
click at [267, 485] on span "Evotianus [PERSON_NAME]" at bounding box center [302, 481] width 155 height 17
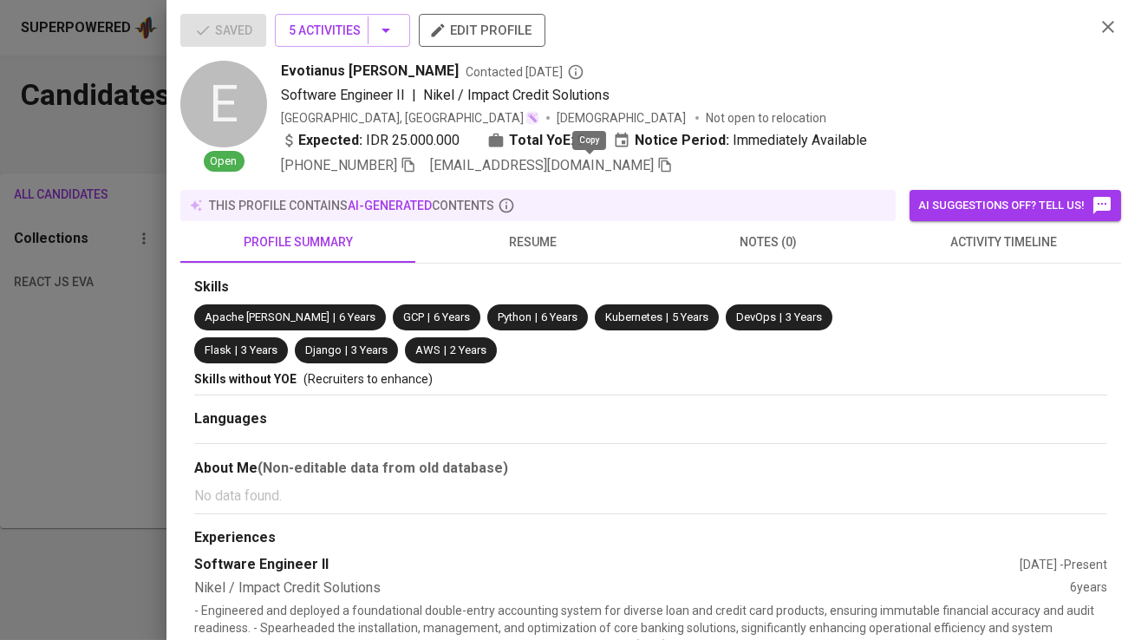
click at [659, 165] on icon "button" at bounding box center [665, 165] width 12 height 15
click at [83, 355] on div at bounding box center [567, 320] width 1135 height 640
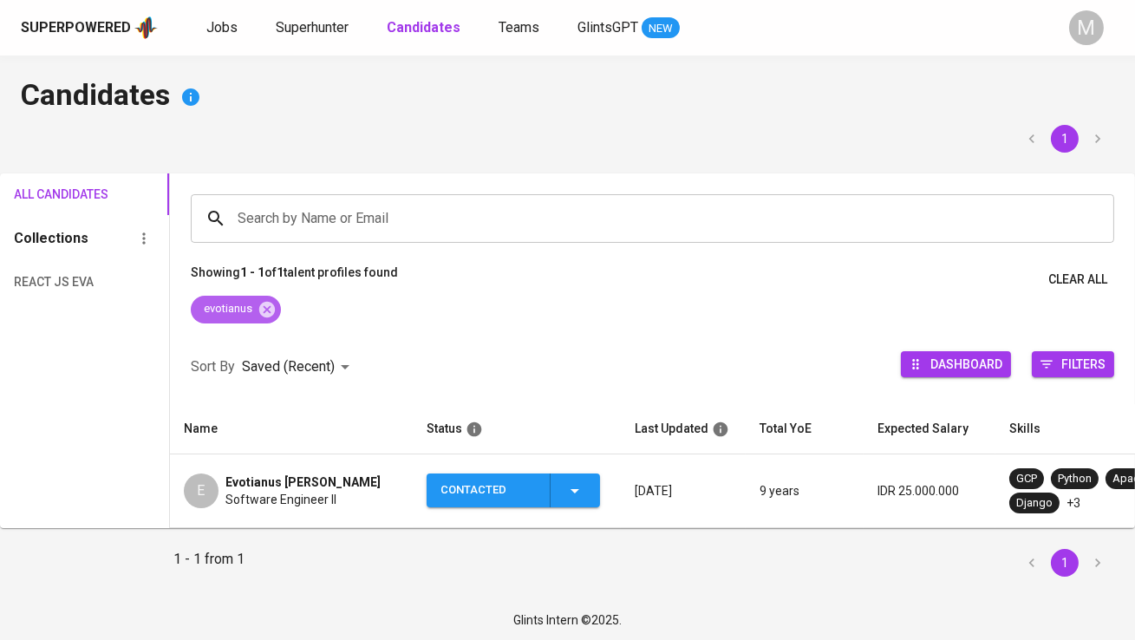
drag, startPoint x: 267, startPoint y: 310, endPoint x: 290, endPoint y: 269, distance: 47.3
click at [267, 310] on icon at bounding box center [267, 309] width 19 height 19
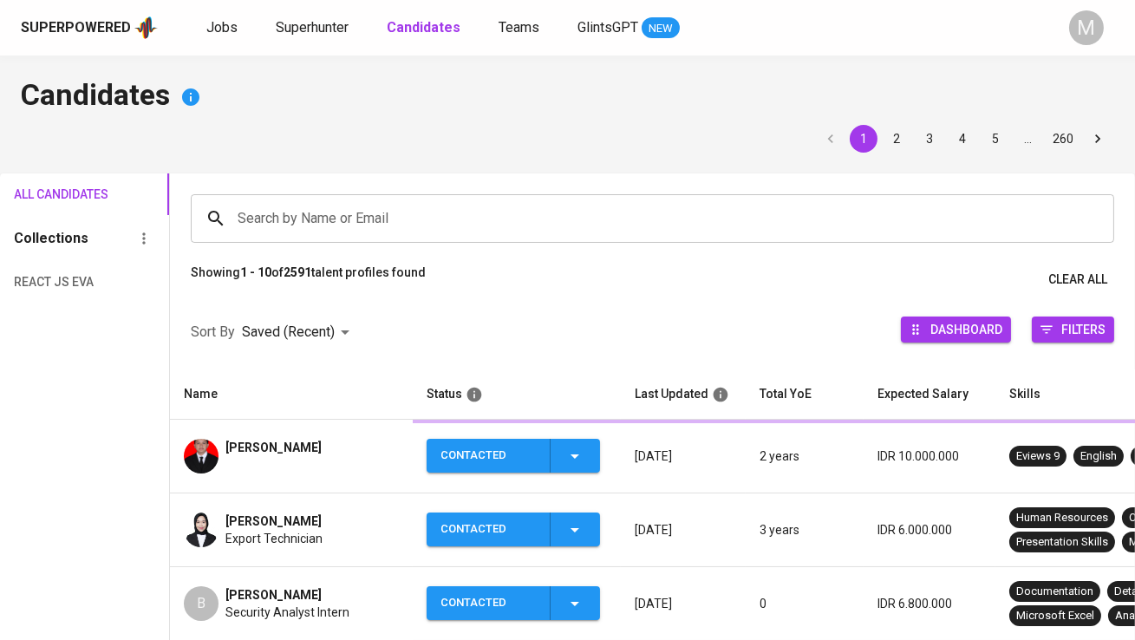
click at [297, 225] on input "Search by Name or Email" at bounding box center [656, 218] width 847 height 33
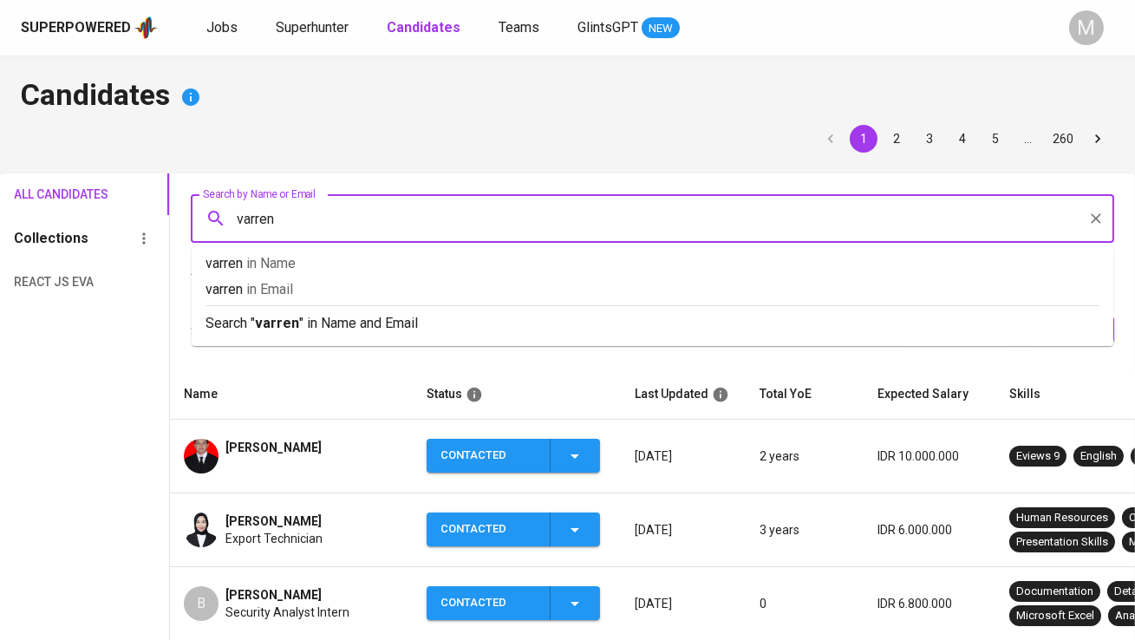
type input "varrent"
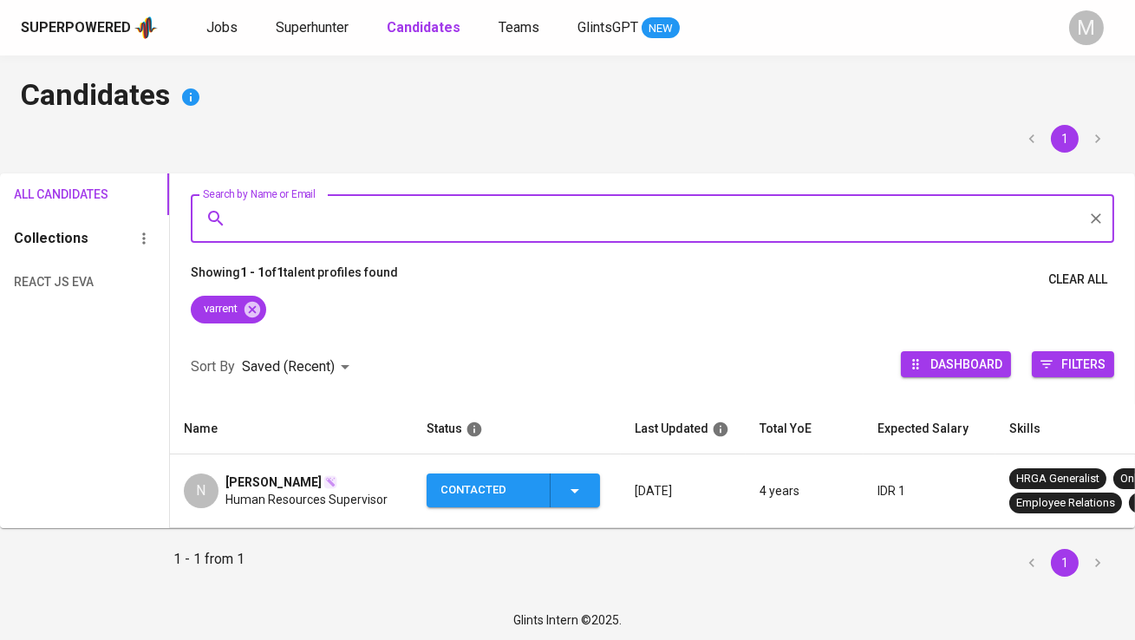
click at [271, 474] on span "Natasya Varrent" at bounding box center [273, 481] width 96 height 17
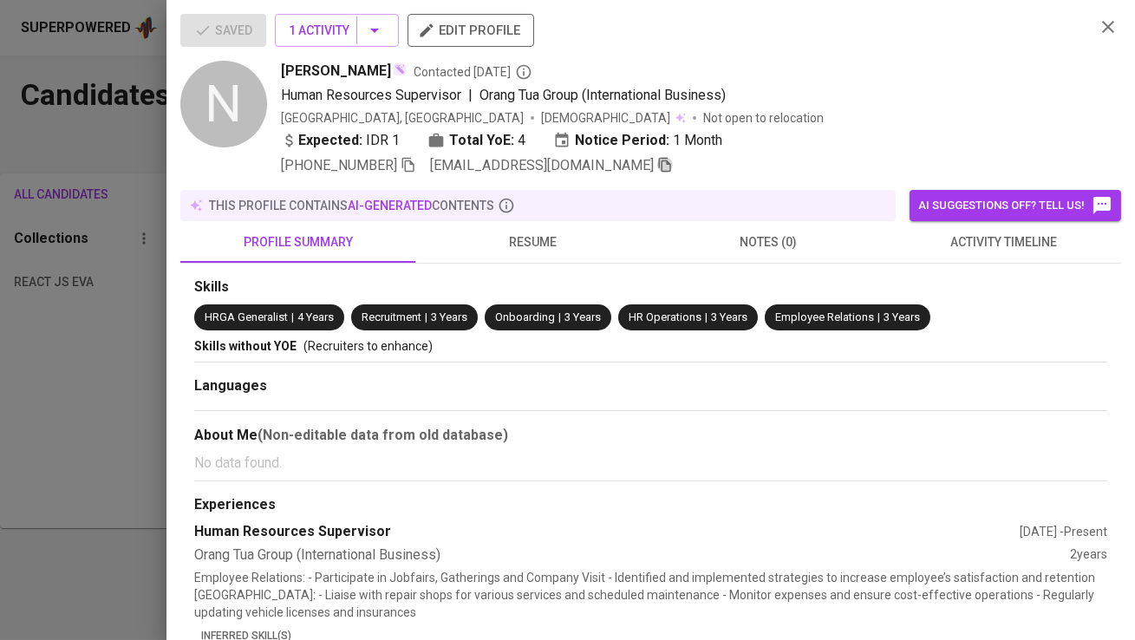
click at [657, 161] on icon "button" at bounding box center [665, 165] width 16 height 16
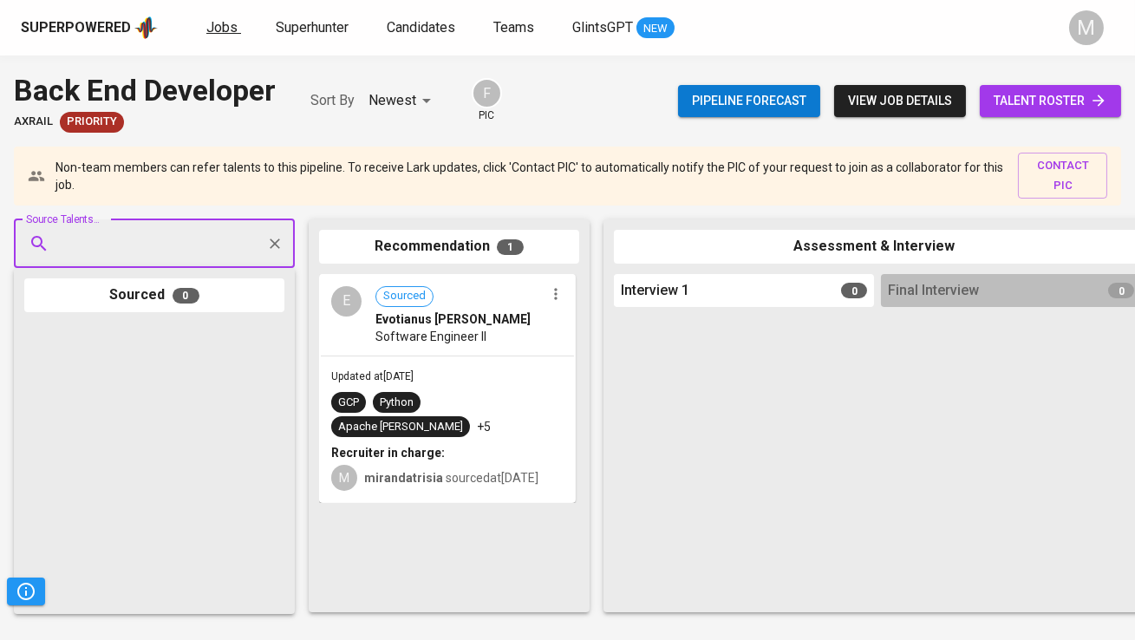
click at [212, 28] on span "Jobs" at bounding box center [221, 27] width 31 height 16
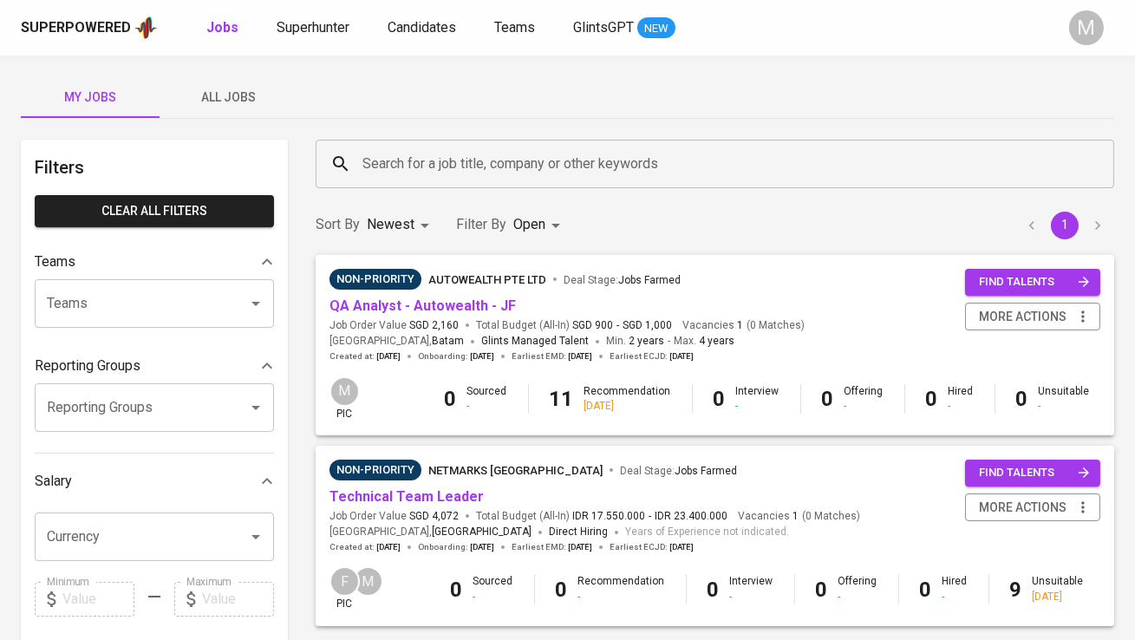
click at [233, 87] on span "All Jobs" at bounding box center [229, 98] width 118 height 22
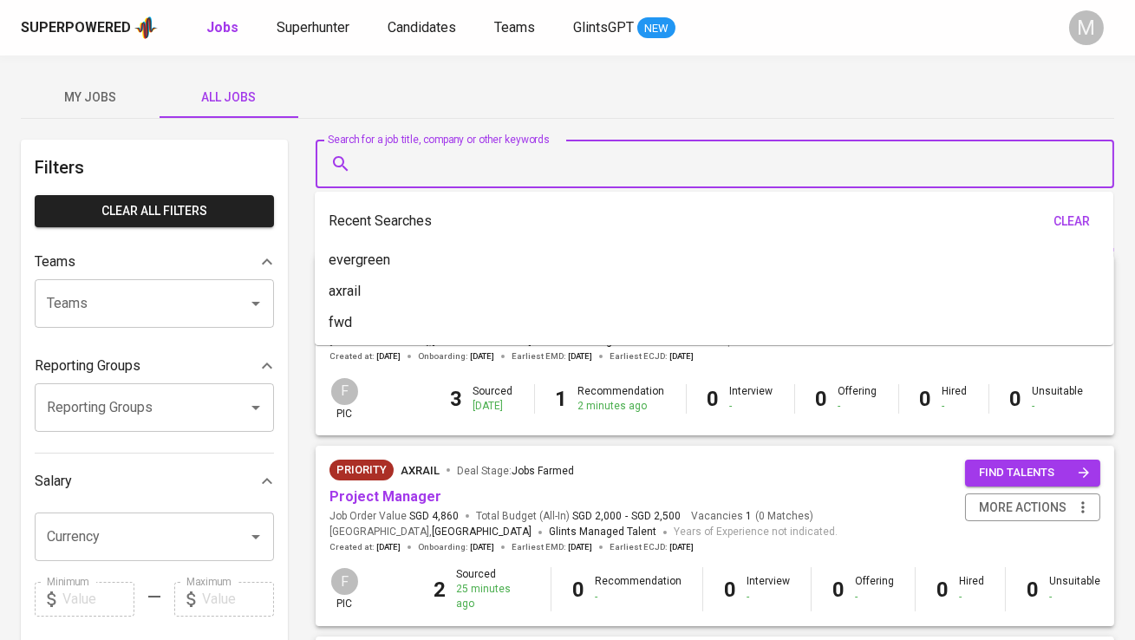
click at [402, 149] on input "Search for a job title, company or other keywords" at bounding box center [719, 163] width 722 height 33
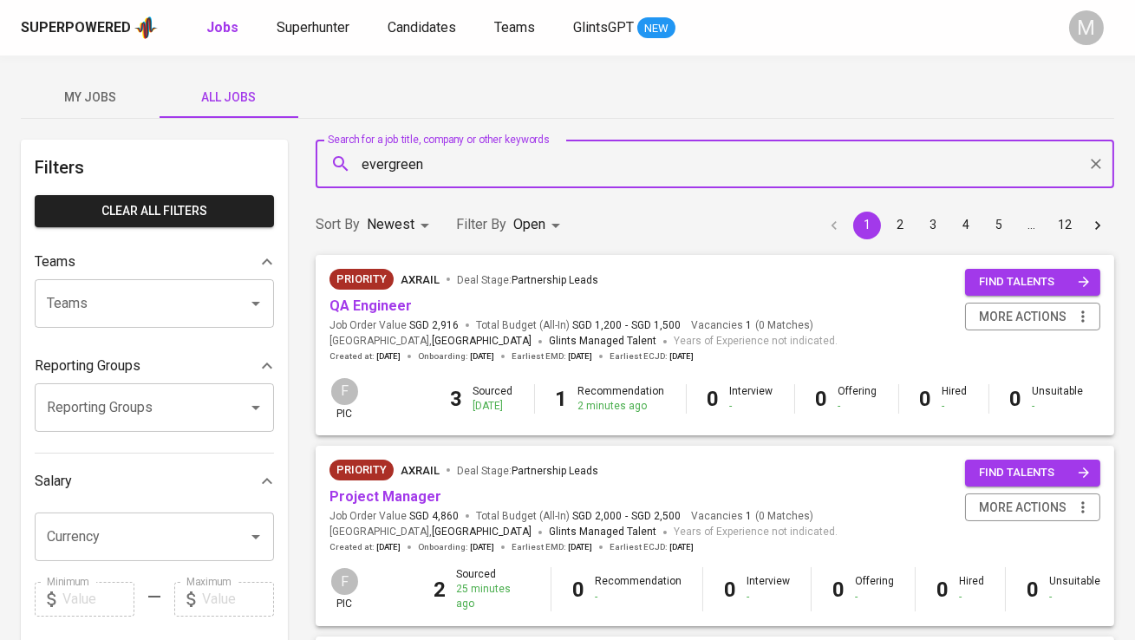
type input "evergreen"
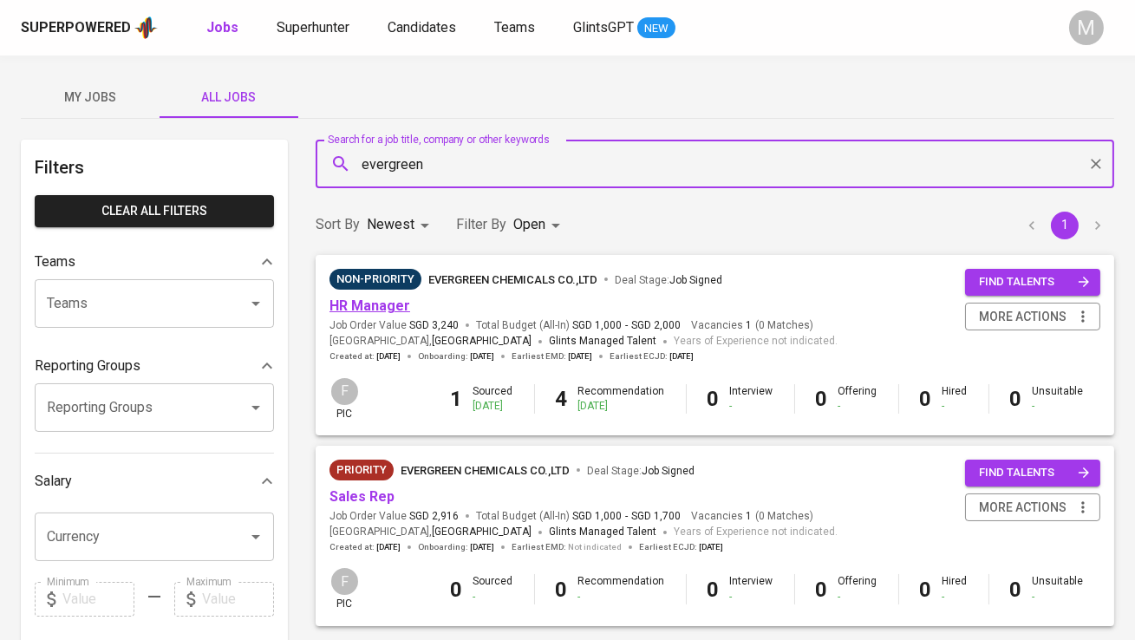
click at [370, 310] on link "HR Manager" at bounding box center [370, 305] width 81 height 16
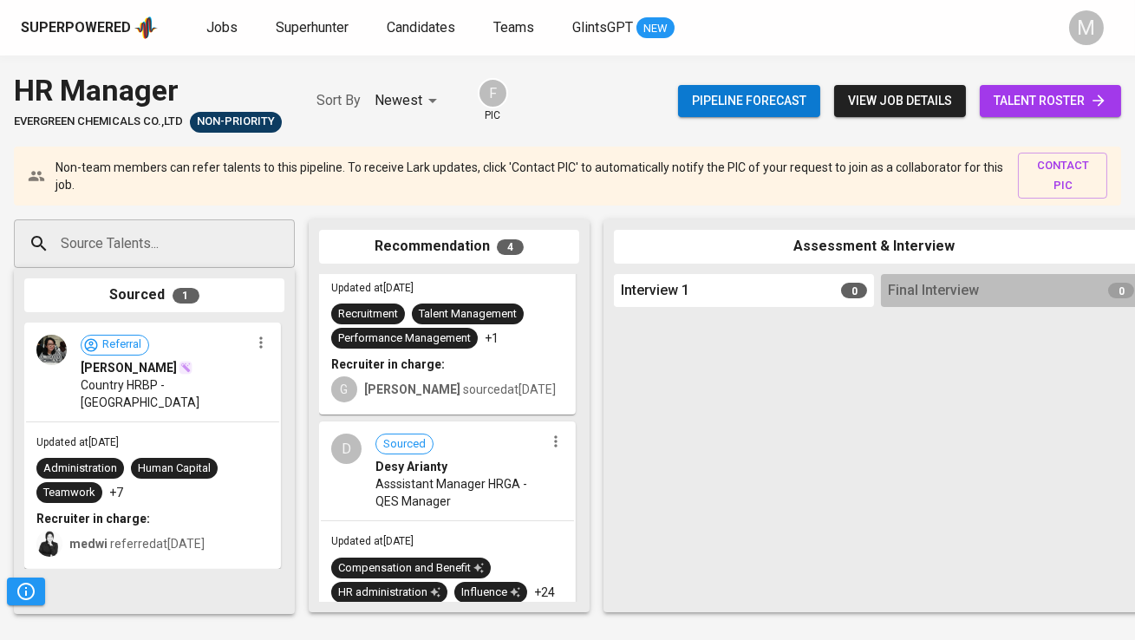
scroll to position [689, 0]
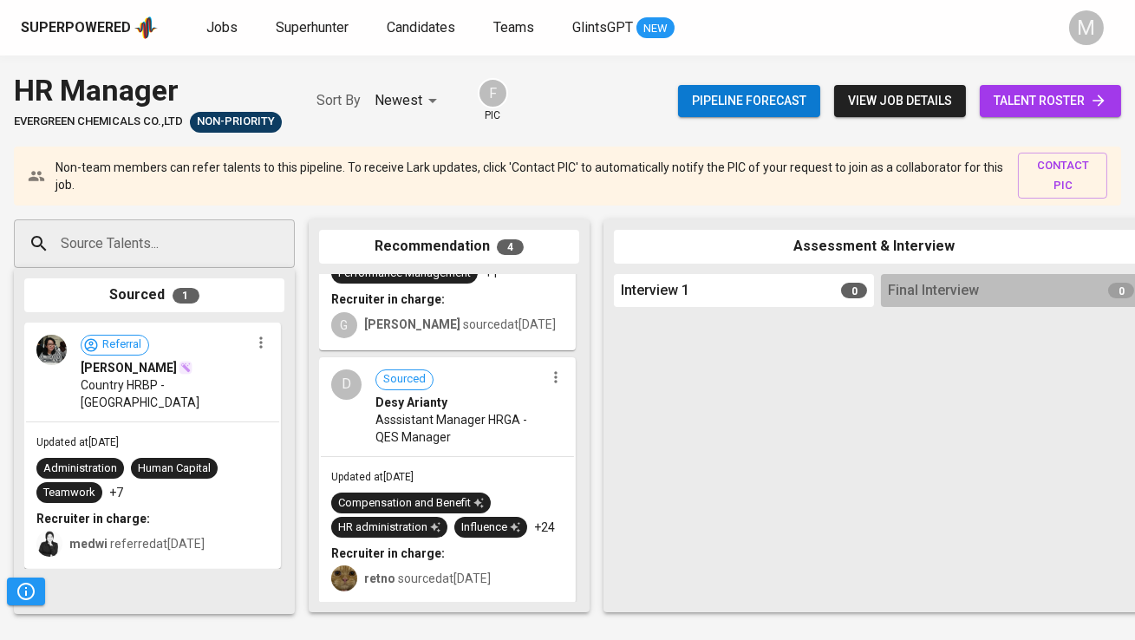
click at [208, 242] on input "Source Talents..." at bounding box center [147, 243] width 182 height 33
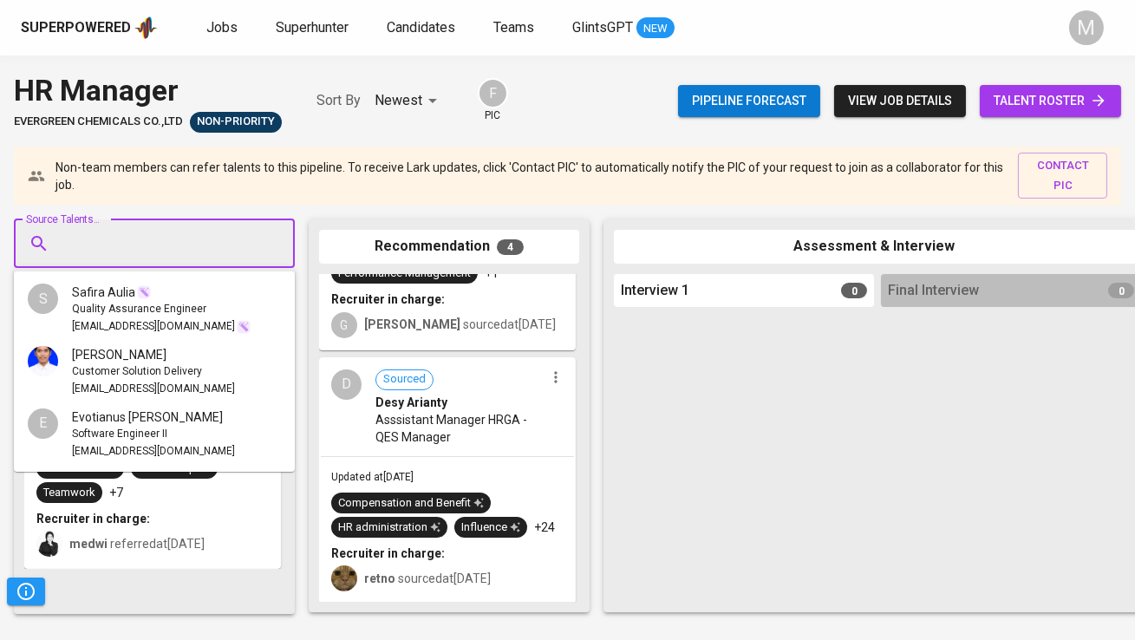
paste input "natasyavarrent@gmail.com"
type input "natasyavarrent@gmail.com"
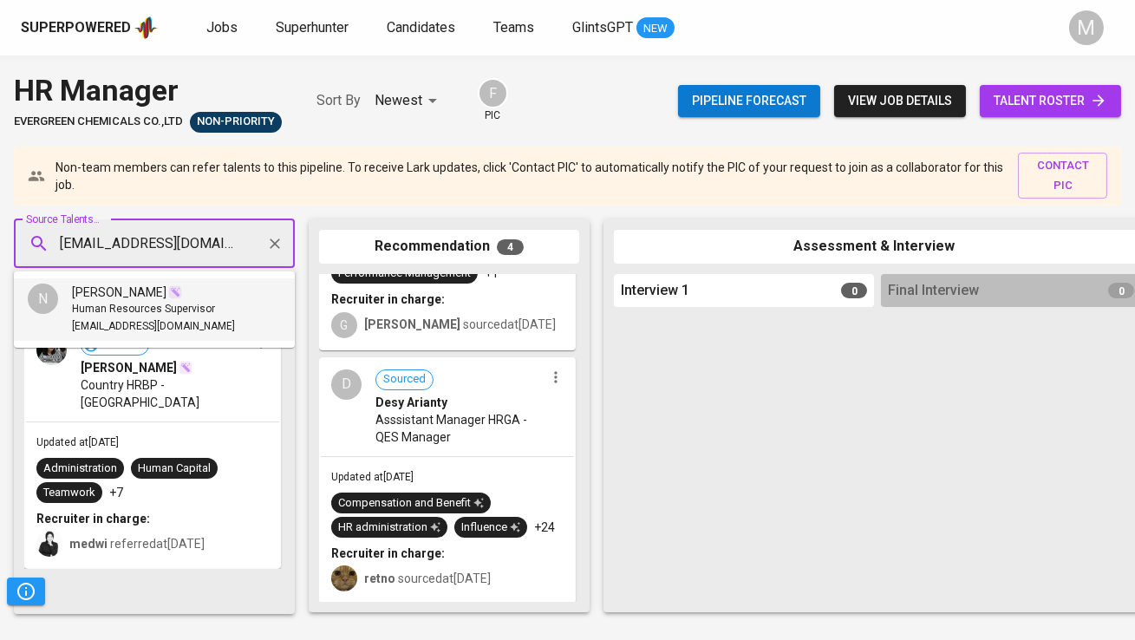
click at [151, 291] on span "Natasya Varrent" at bounding box center [119, 292] width 95 height 17
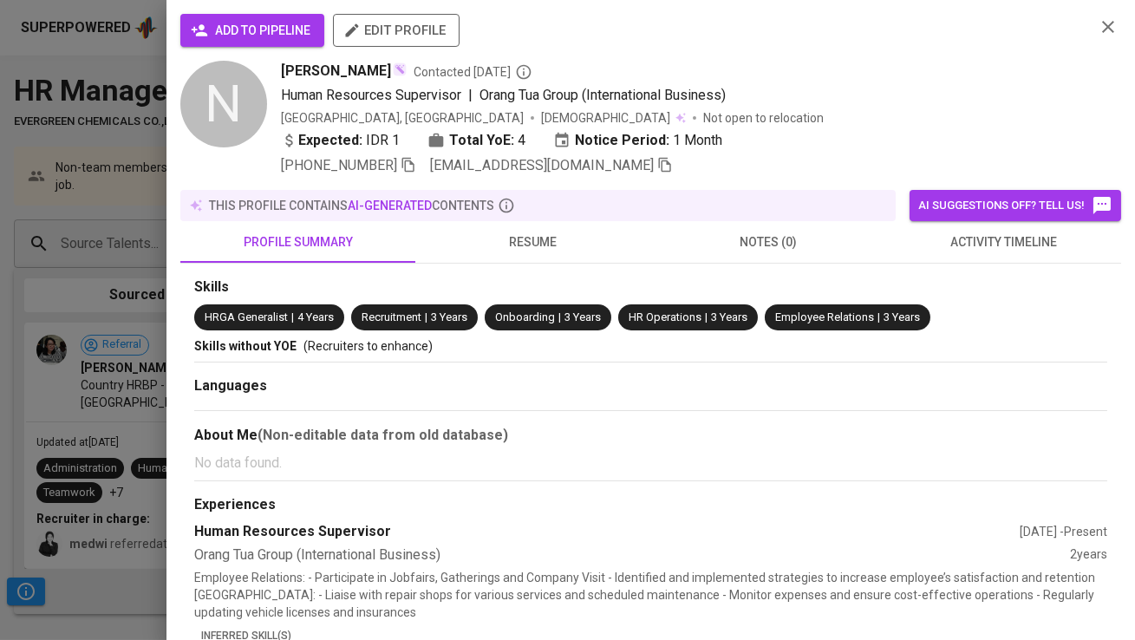
click at [238, 23] on span "add to pipeline" at bounding box center [252, 31] width 116 height 22
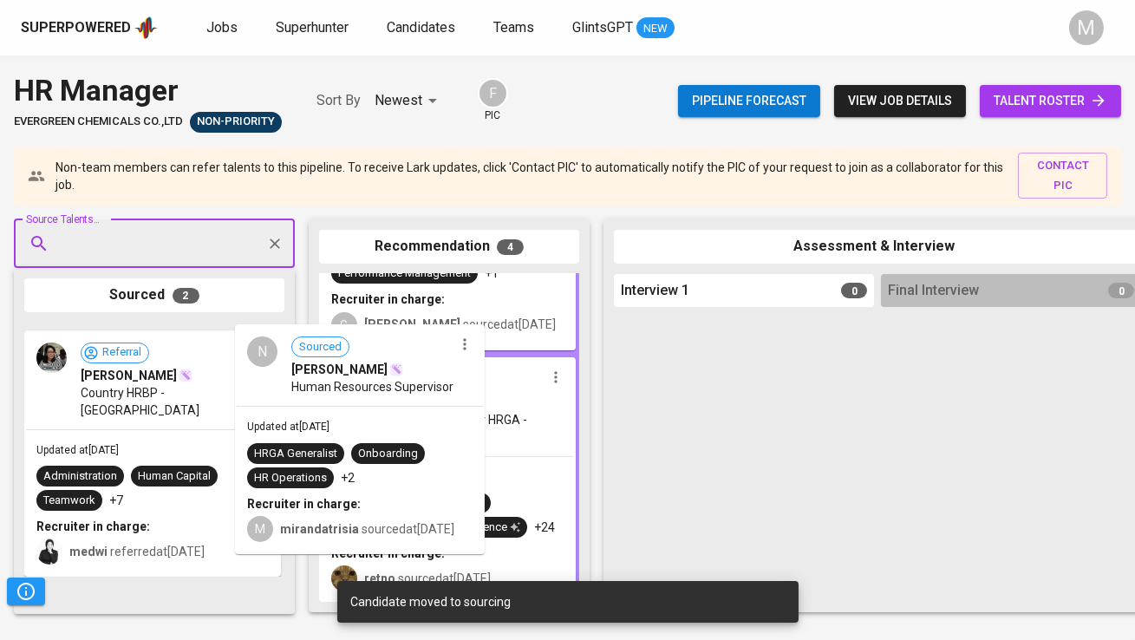
drag, startPoint x: 160, startPoint y: 382, endPoint x: 434, endPoint y: 384, distance: 274.0
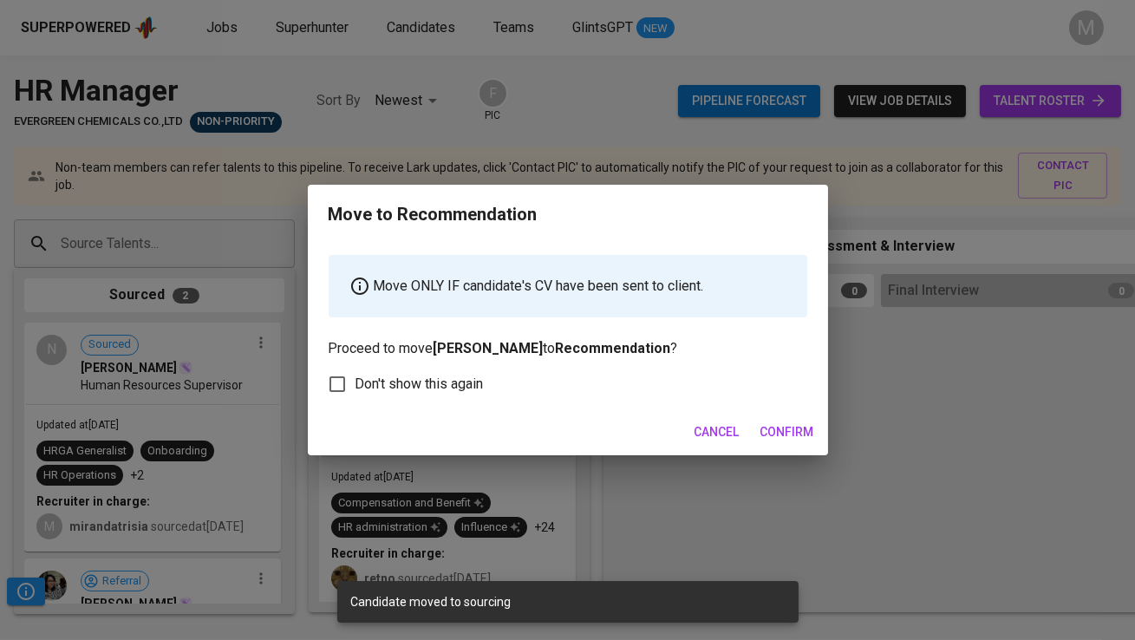
click at [783, 428] on span "Confirm" at bounding box center [787, 432] width 54 height 22
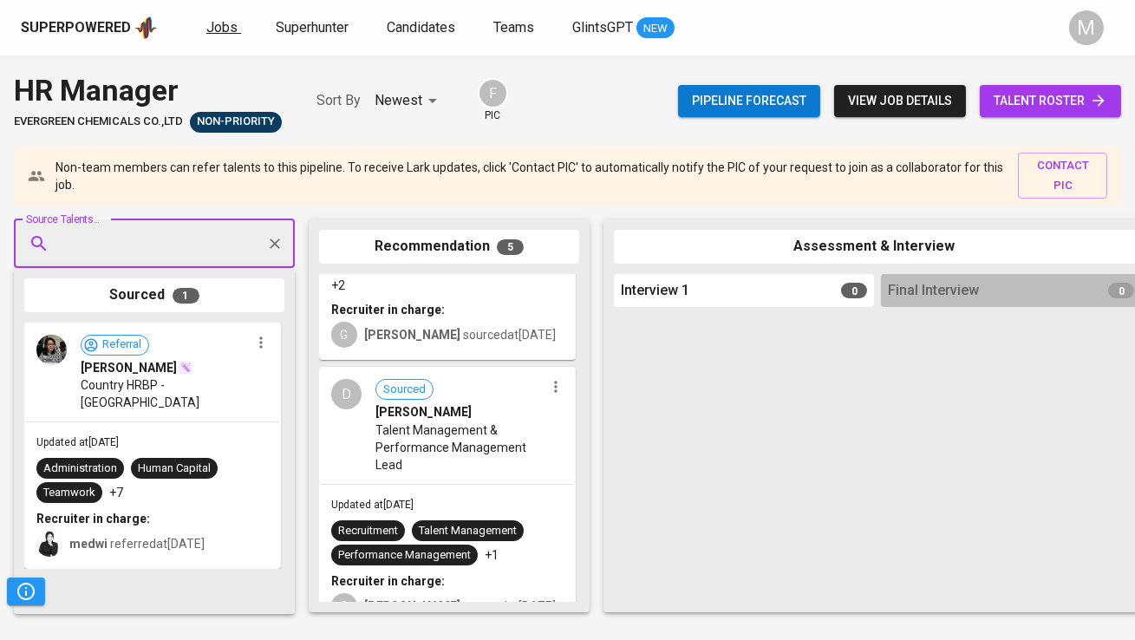
click at [223, 33] on span "Jobs" at bounding box center [221, 27] width 31 height 16
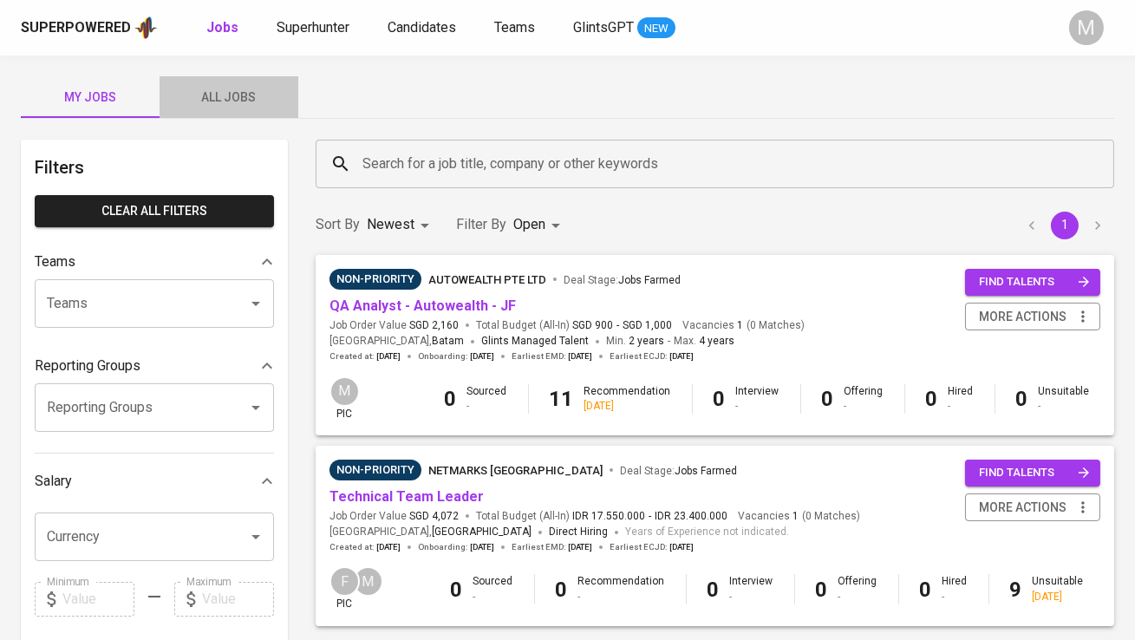
click at [221, 79] on button "All Jobs" at bounding box center [229, 97] width 139 height 42
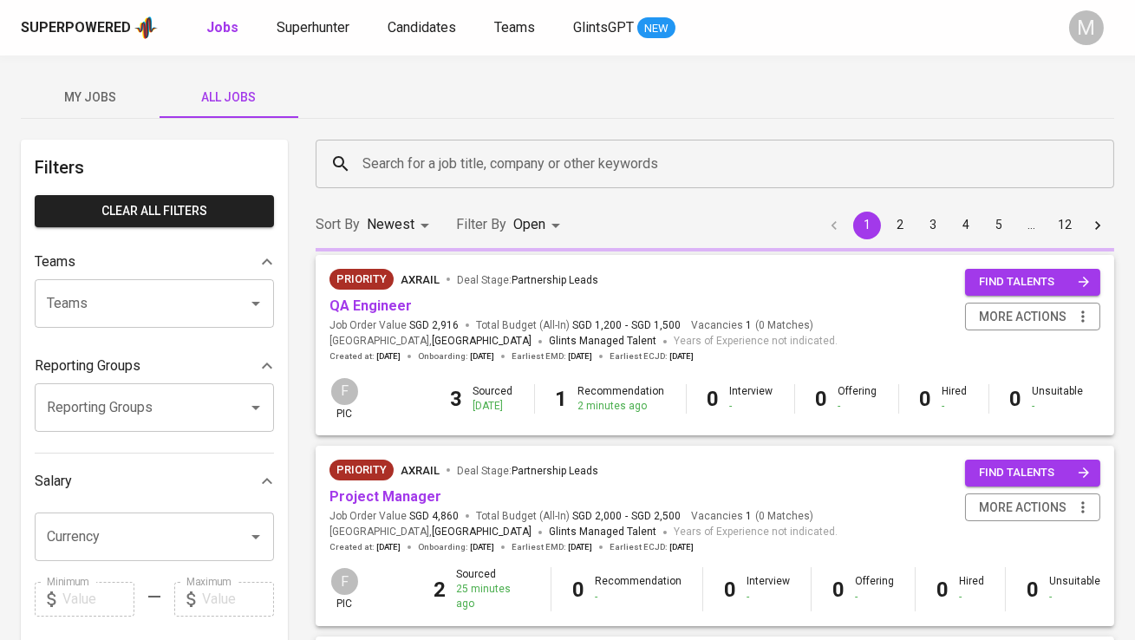
click at [259, 93] on span "All Jobs" at bounding box center [229, 98] width 118 height 22
click at [391, 149] on input "Search for a job title, company or other keywords" at bounding box center [719, 163] width 722 height 33
click at [398, 166] on input "Search for a job title, company or other keywords" at bounding box center [719, 163] width 722 height 33
click at [422, 83] on div "My Jobs All Jobs" at bounding box center [567, 97] width 1093 height 42
click at [418, 166] on input "Search for a job title, company or other keywords" at bounding box center [719, 163] width 722 height 33
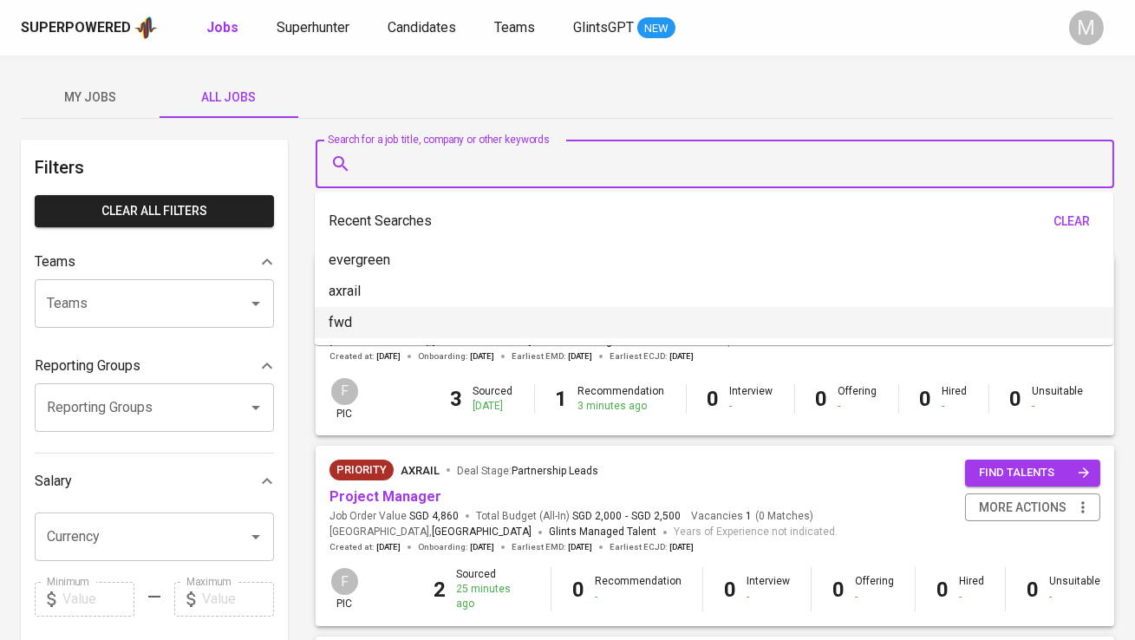
click at [422, 307] on li "fwd" at bounding box center [714, 322] width 799 height 31
type input "fwd"
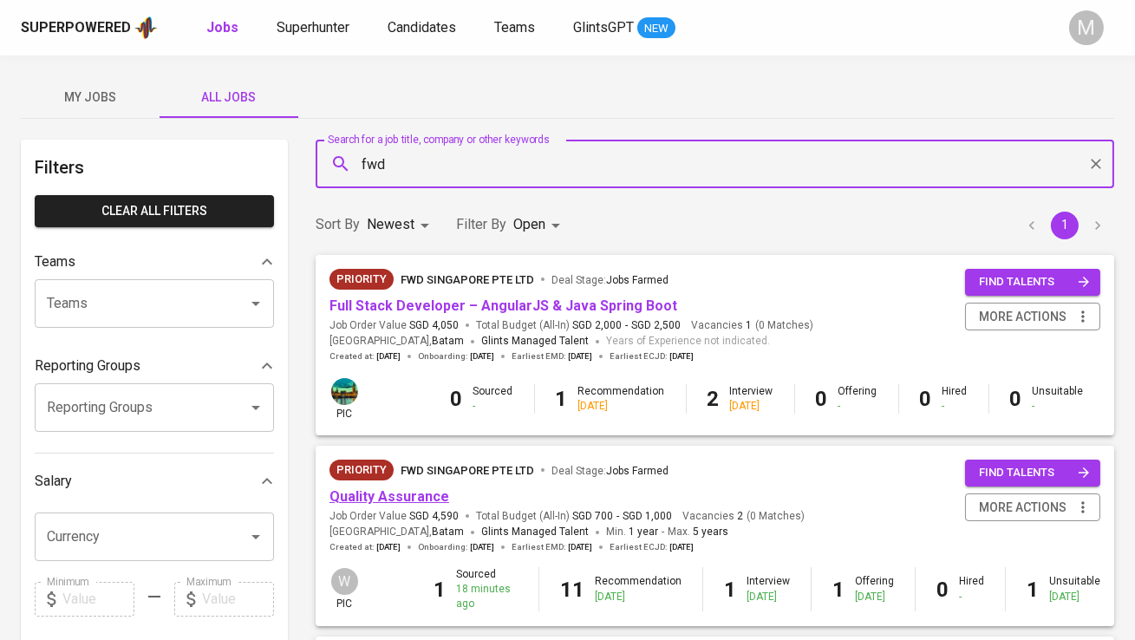
click at [426, 491] on link "Quality Assurance" at bounding box center [390, 496] width 120 height 16
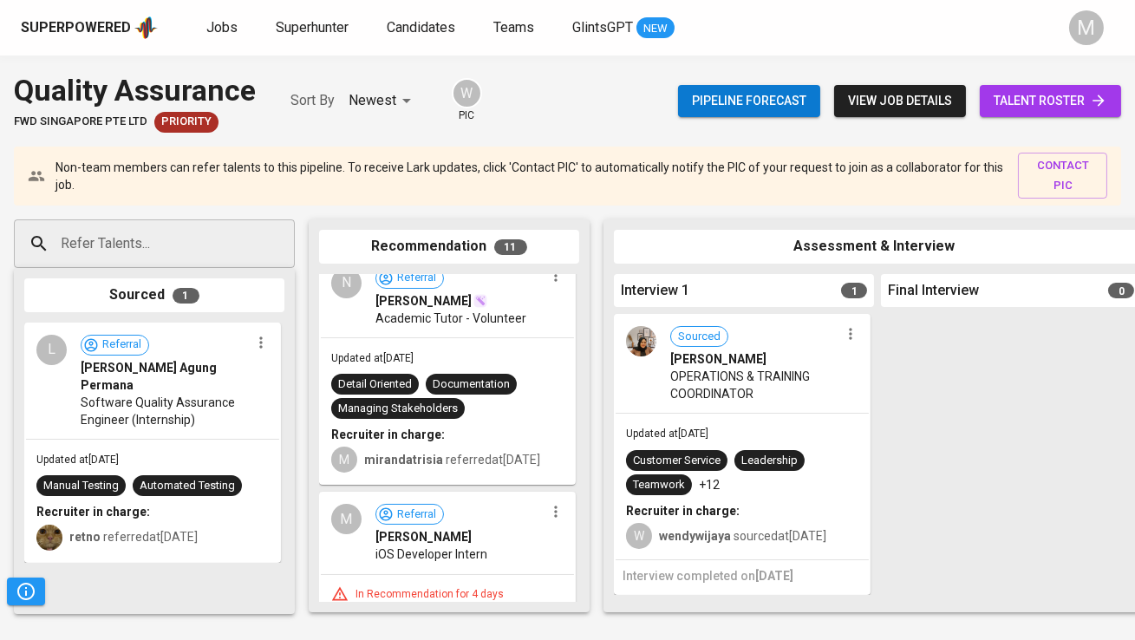
scroll to position [21, 0]
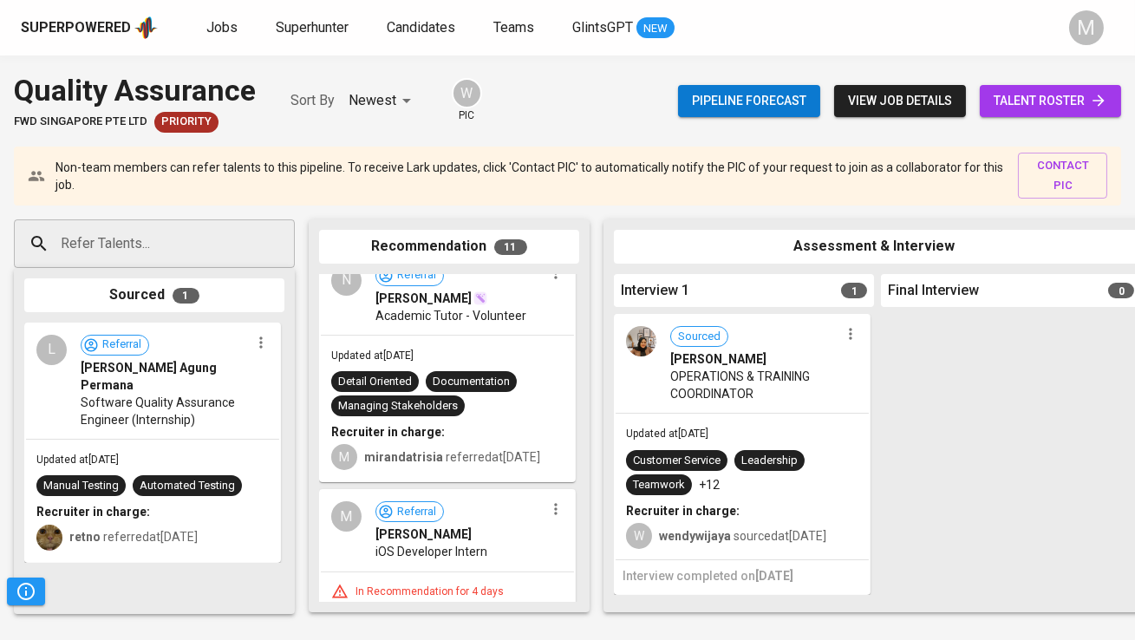
click at [1022, 101] on span "talent roster" at bounding box center [1051, 101] width 114 height 22
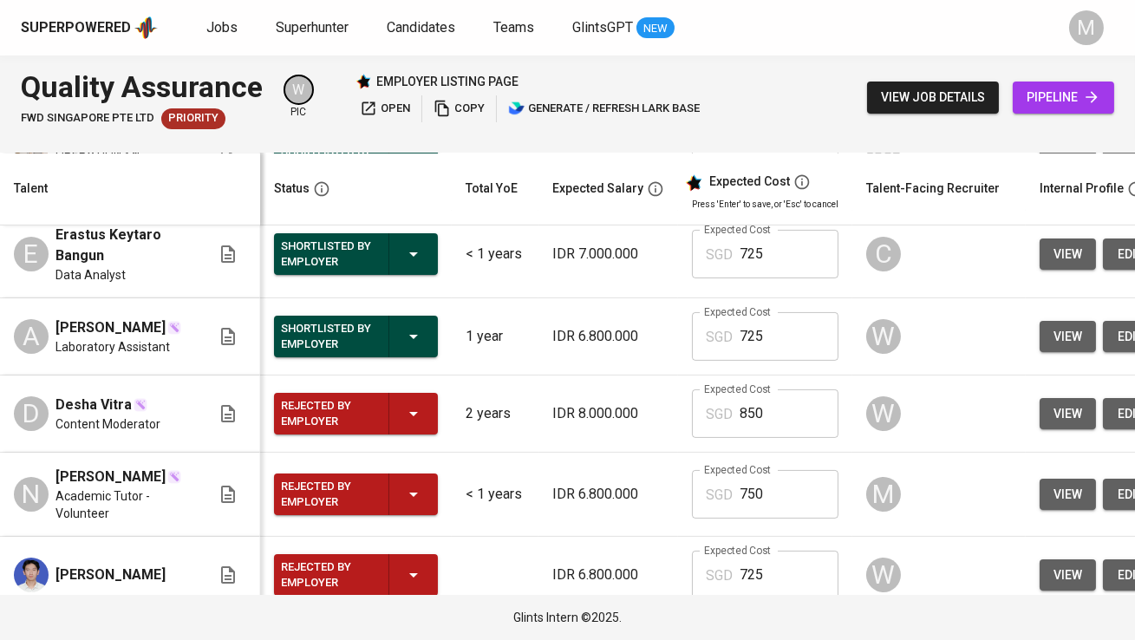
scroll to position [773, 0]
